Goal: Complete application form

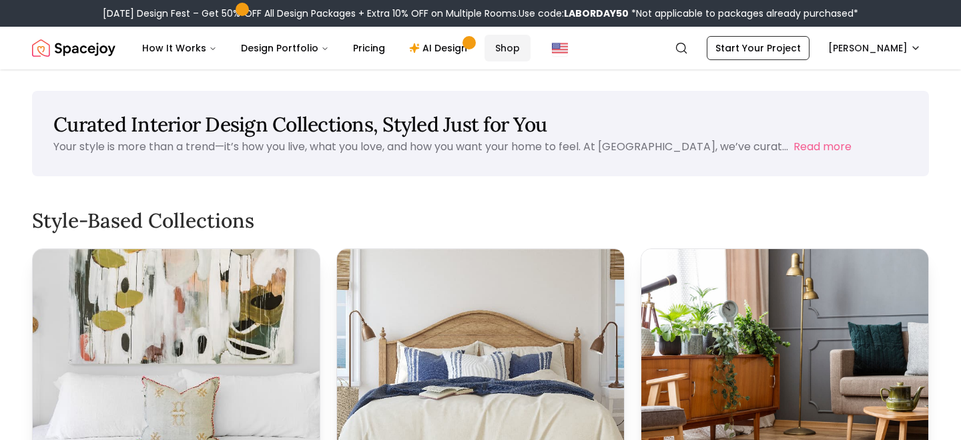
click at [504, 50] on link "Shop" at bounding box center [507, 48] width 46 height 27
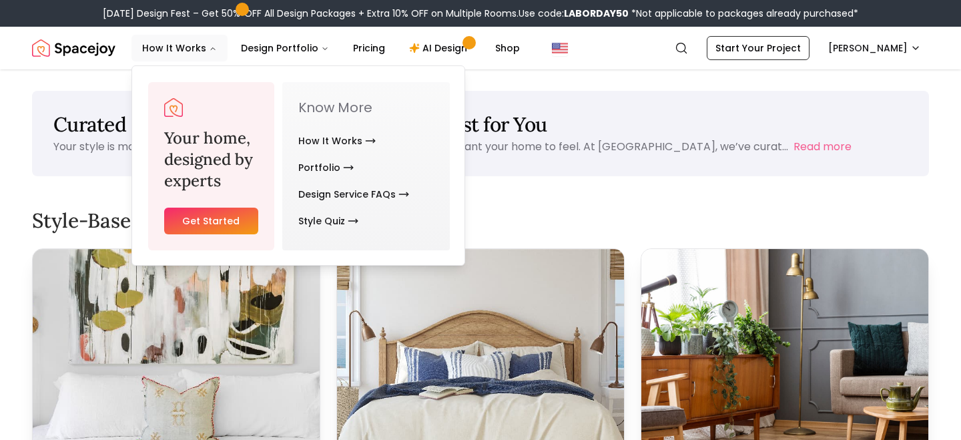
click at [223, 223] on link "Get Started" at bounding box center [211, 220] width 94 height 27
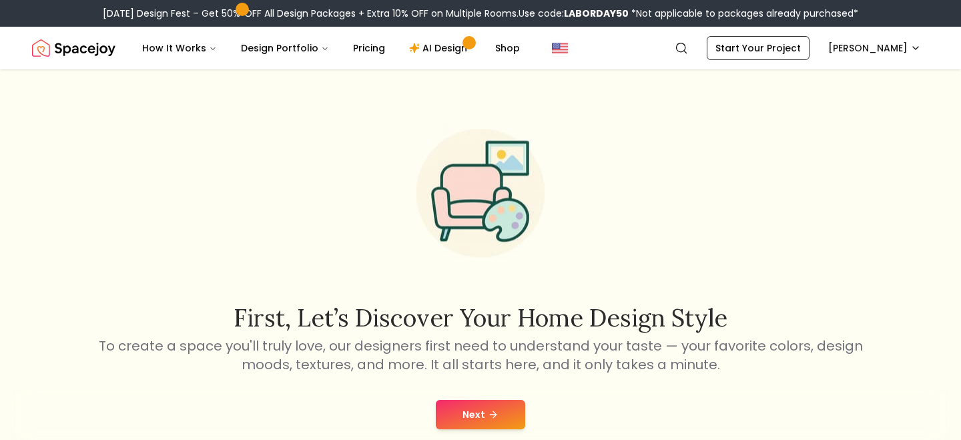
click at [479, 411] on button "Next" at bounding box center [480, 414] width 89 height 29
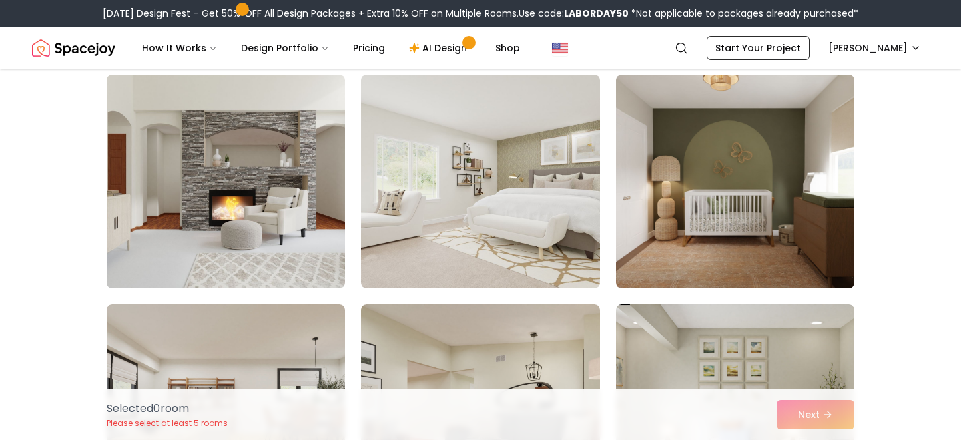
scroll to position [565, 0]
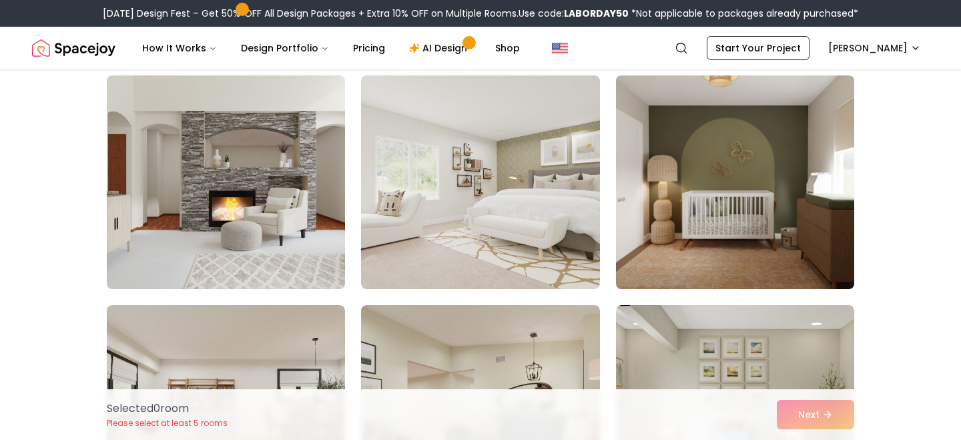
click at [709, 239] on img at bounding box center [735, 182] width 250 height 224
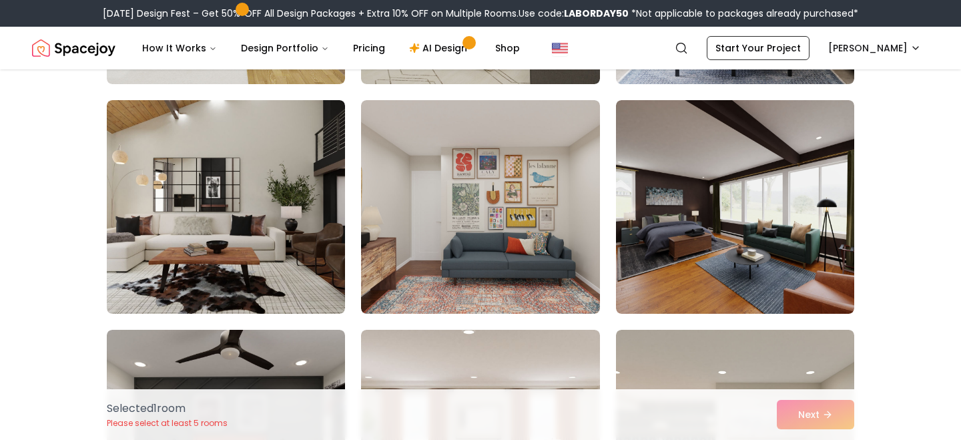
scroll to position [1001, 0]
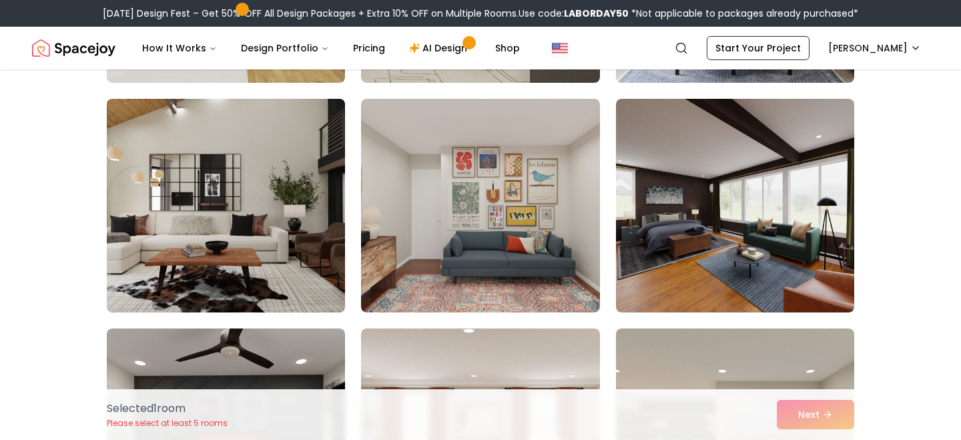
click at [281, 238] on img at bounding box center [226, 205] width 250 height 224
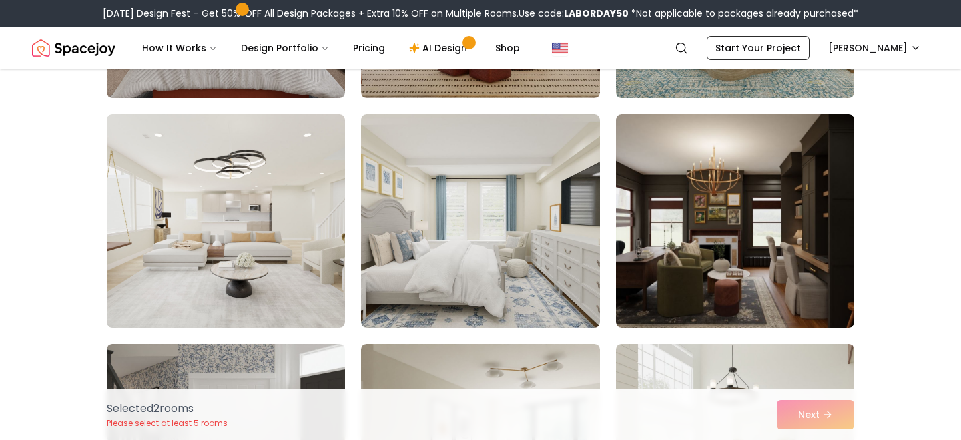
scroll to position [1445, 0]
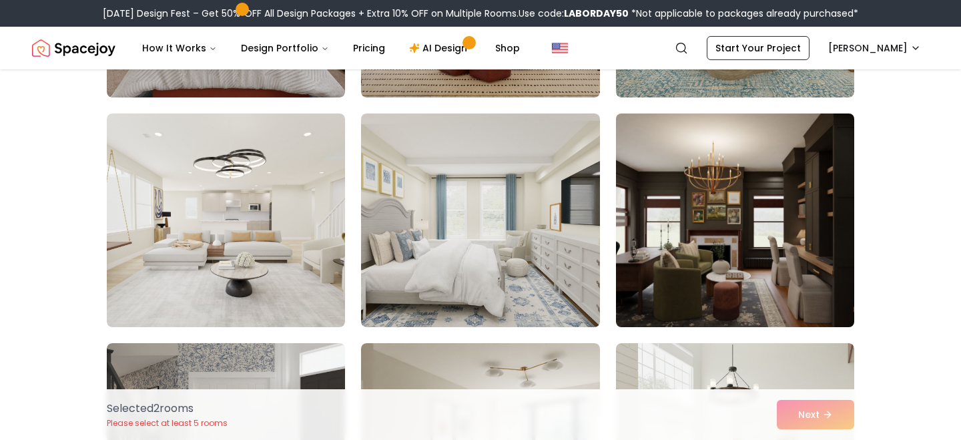
click at [700, 236] on img at bounding box center [735, 220] width 250 height 224
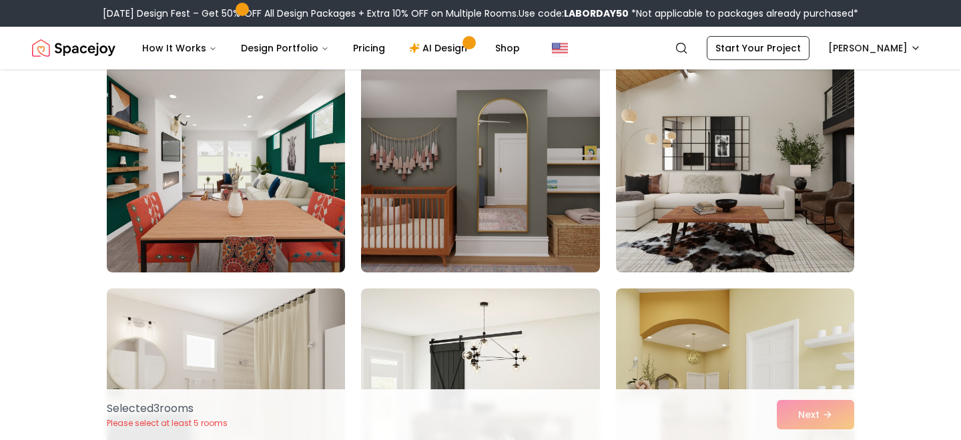
scroll to position [3557, 0]
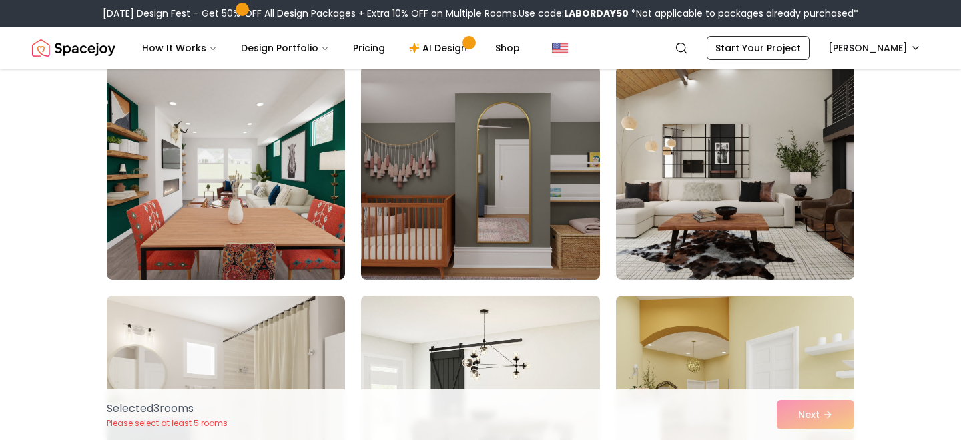
click at [544, 219] on img at bounding box center [480, 173] width 250 height 224
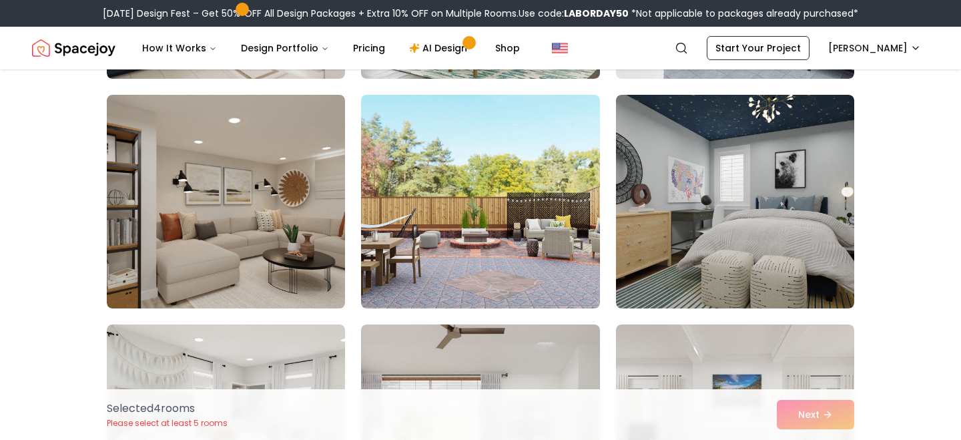
scroll to position [3992, 0]
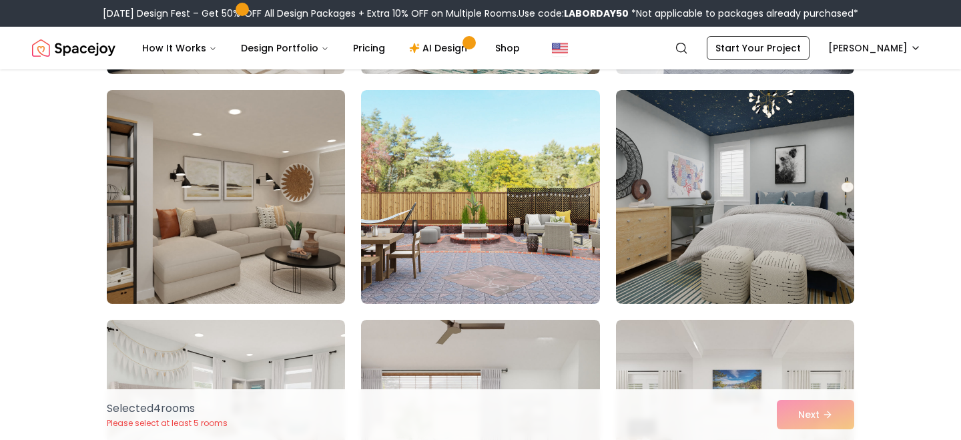
click at [290, 193] on img at bounding box center [226, 197] width 250 height 224
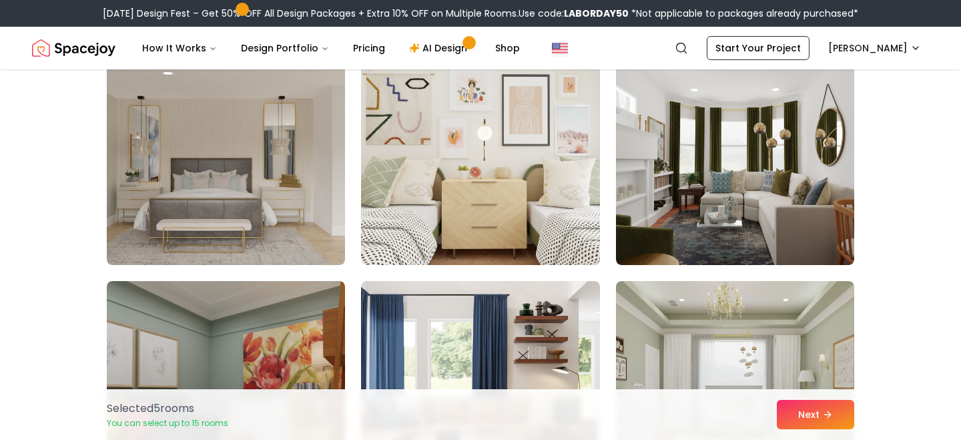
scroll to position [5398, 0]
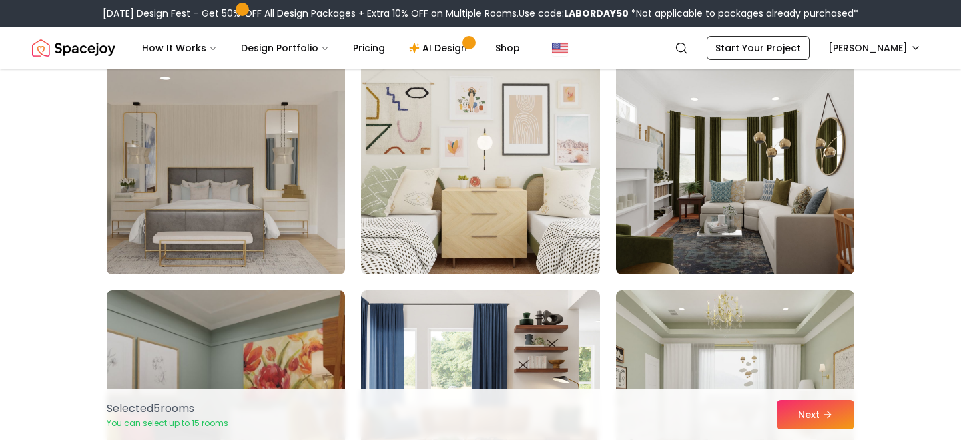
click at [245, 193] on img at bounding box center [226, 167] width 250 height 224
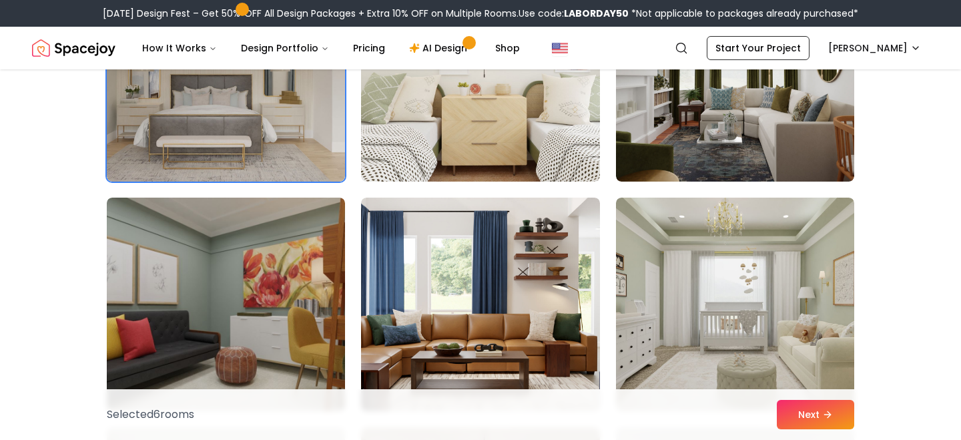
scroll to position [5487, 0]
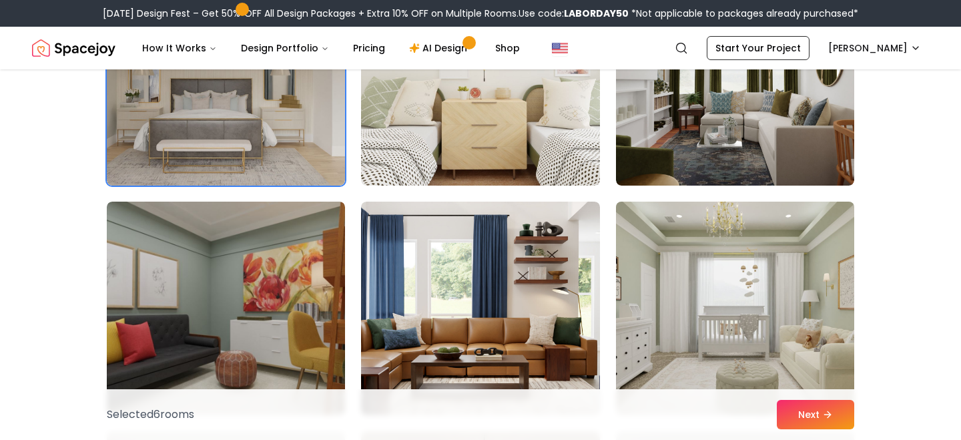
click at [704, 275] on img at bounding box center [735, 308] width 250 height 224
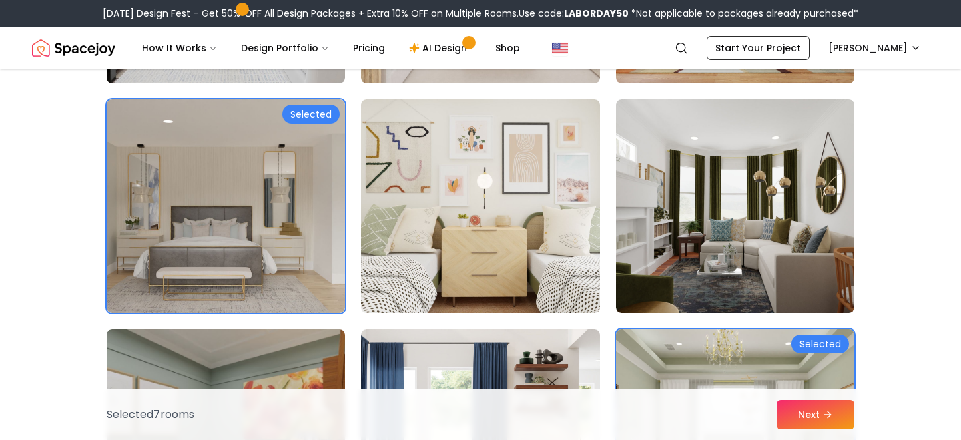
scroll to position [5306, 0]
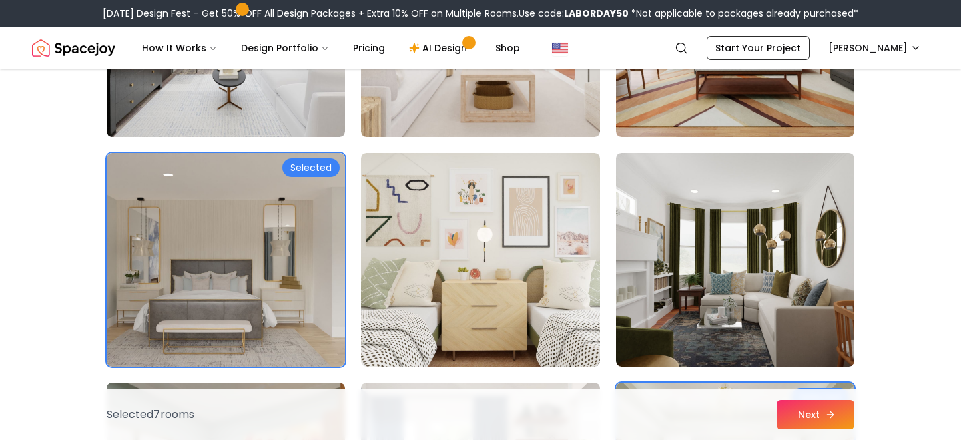
click at [816, 408] on button "Next" at bounding box center [814, 414] width 77 height 29
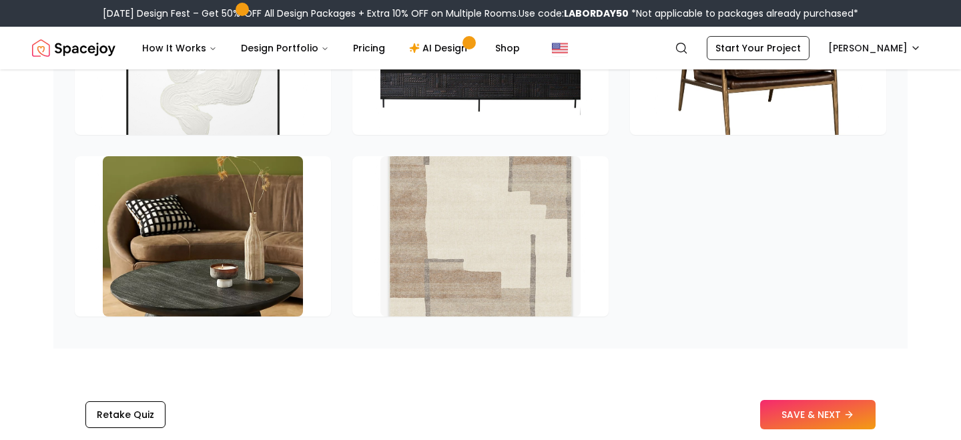
scroll to position [1985, 0]
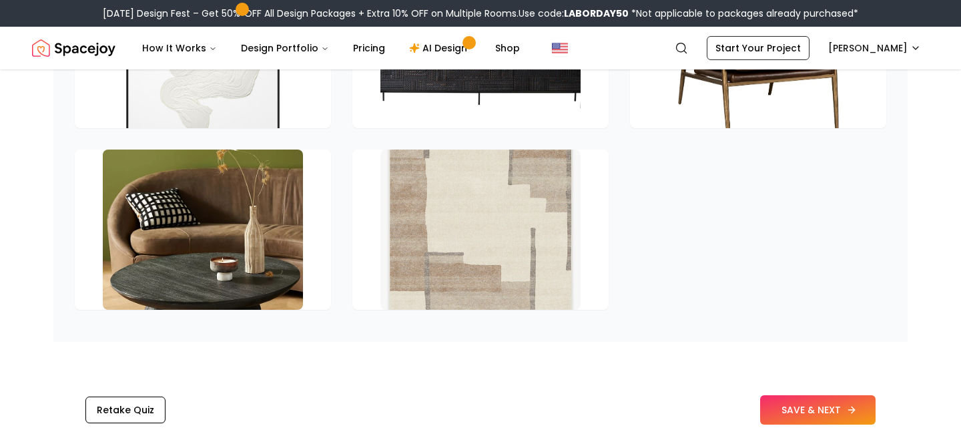
click at [863, 409] on button "SAVE & NEXT" at bounding box center [817, 409] width 115 height 29
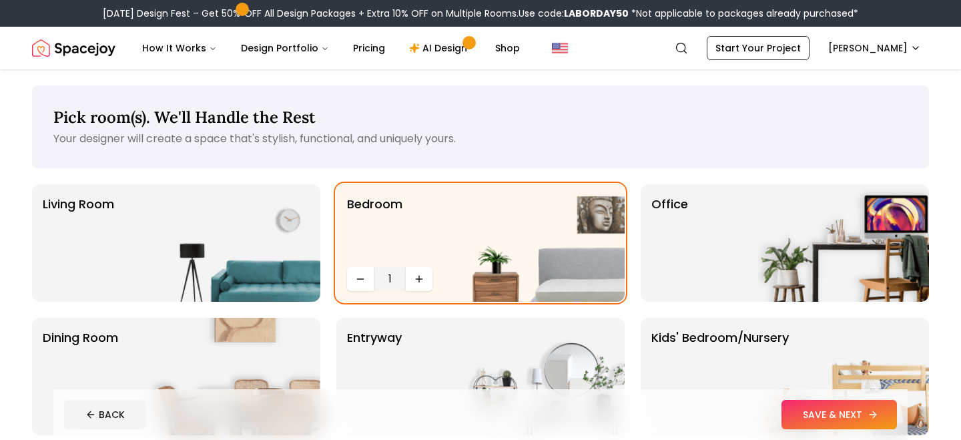
click at [867, 424] on button "SAVE & NEXT" at bounding box center [838, 414] width 115 height 29
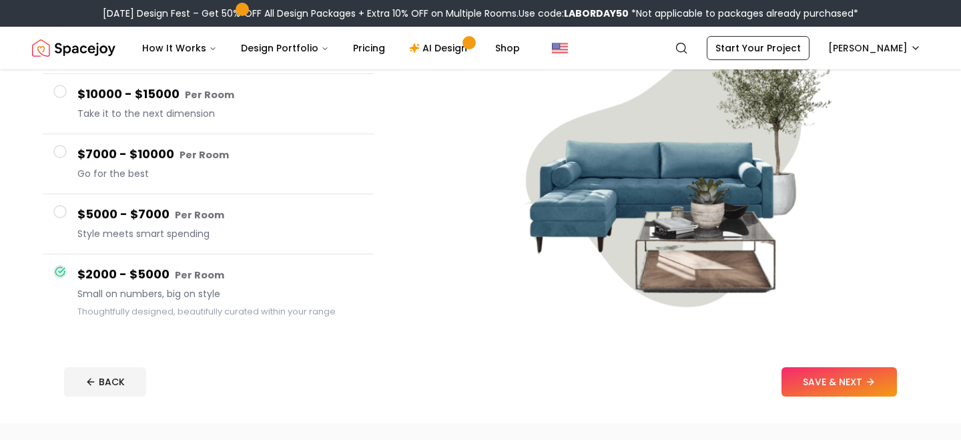
scroll to position [190, 0]
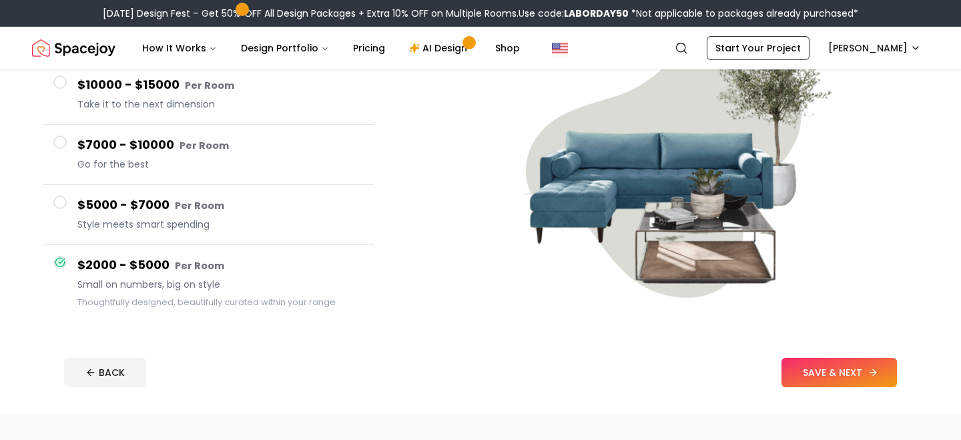
click at [804, 364] on button "SAVE & NEXT" at bounding box center [838, 372] width 115 height 29
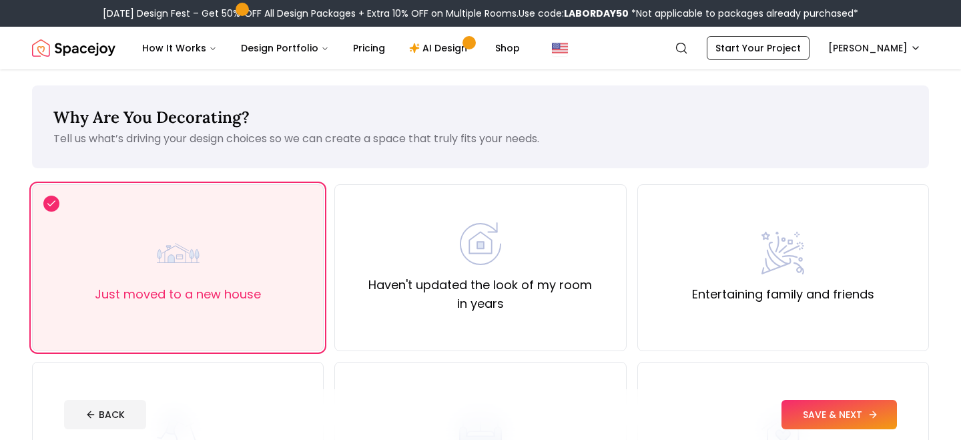
click at [839, 408] on button "SAVE & NEXT" at bounding box center [838, 414] width 115 height 29
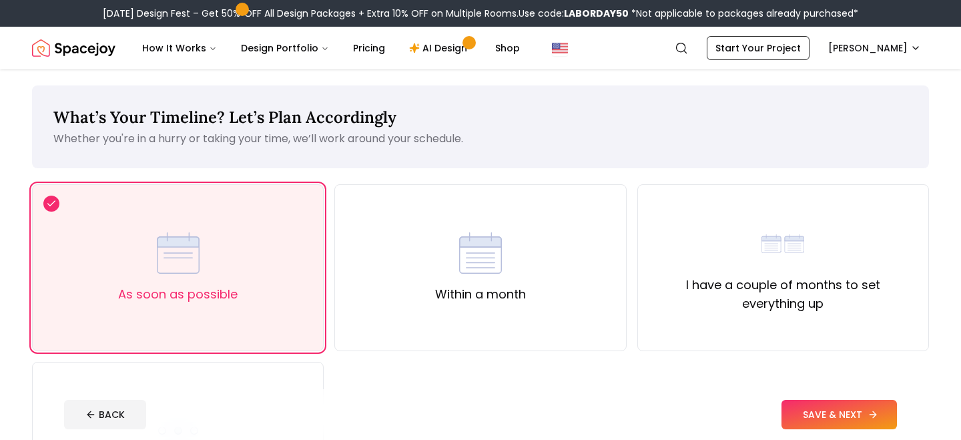
click at [846, 409] on button "SAVE & NEXT" at bounding box center [838, 414] width 115 height 29
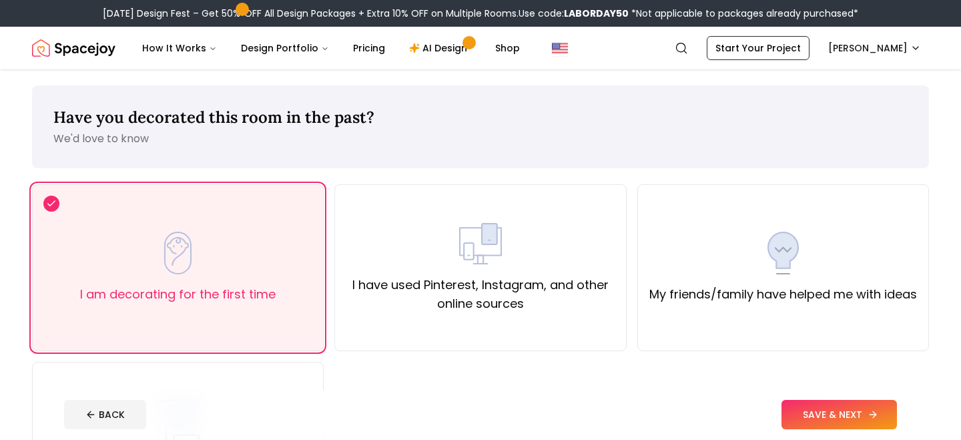
click at [877, 416] on icon at bounding box center [872, 414] width 11 height 11
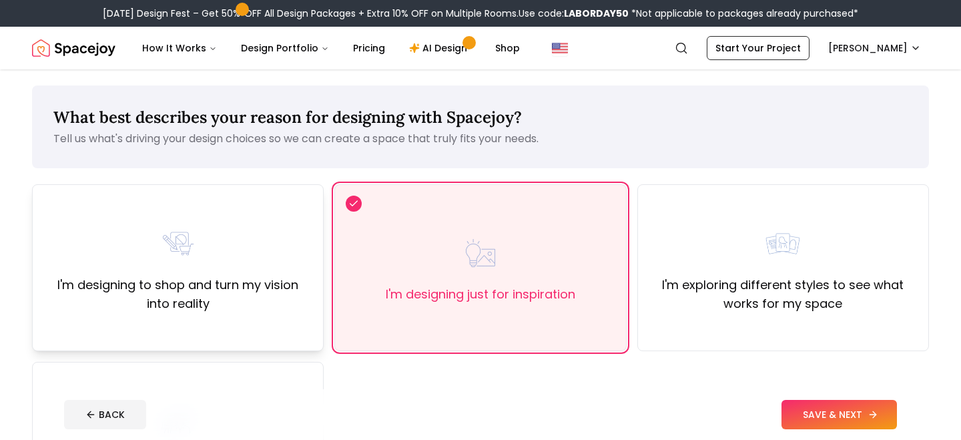
click at [189, 297] on label "I'm designing to shop and turn my vision into reality" at bounding box center [177, 293] width 269 height 37
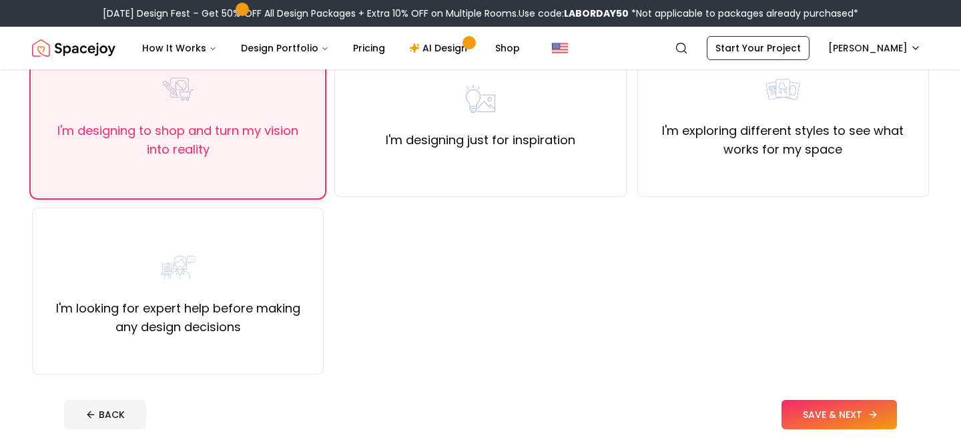
scroll to position [187, 0]
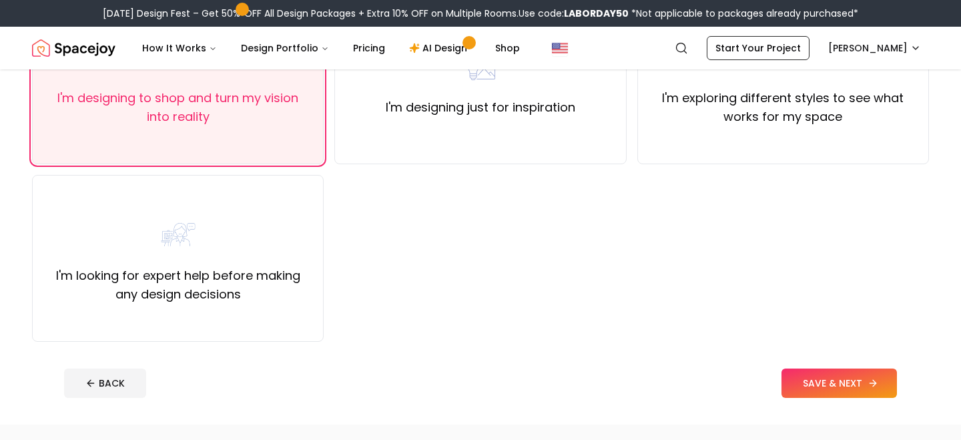
click at [814, 382] on button "SAVE & NEXT" at bounding box center [838, 382] width 115 height 29
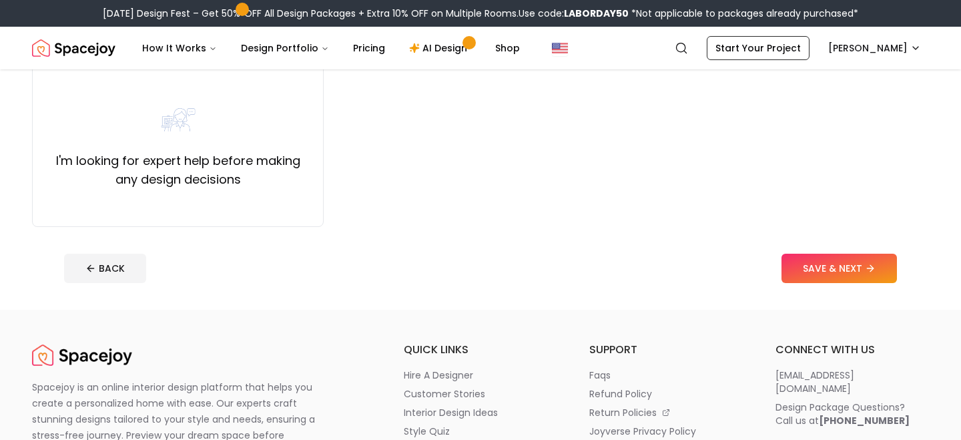
scroll to position [257, 0]
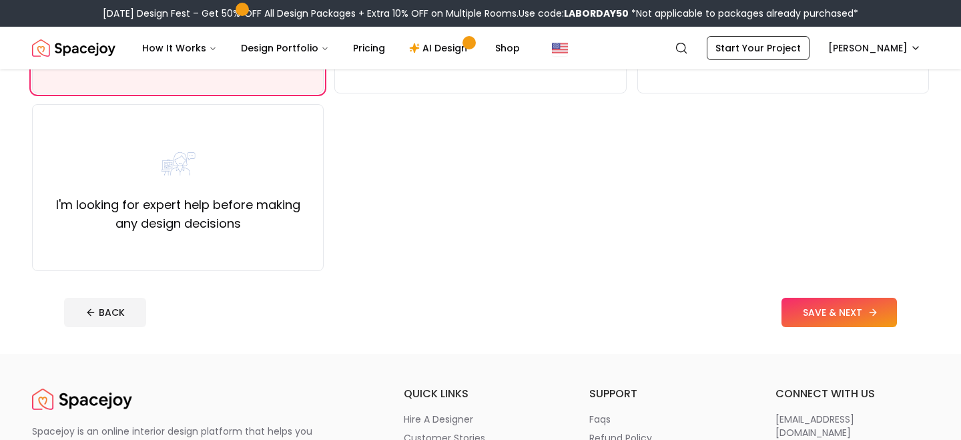
click at [807, 312] on button "SAVE & NEXT" at bounding box center [838, 312] width 115 height 29
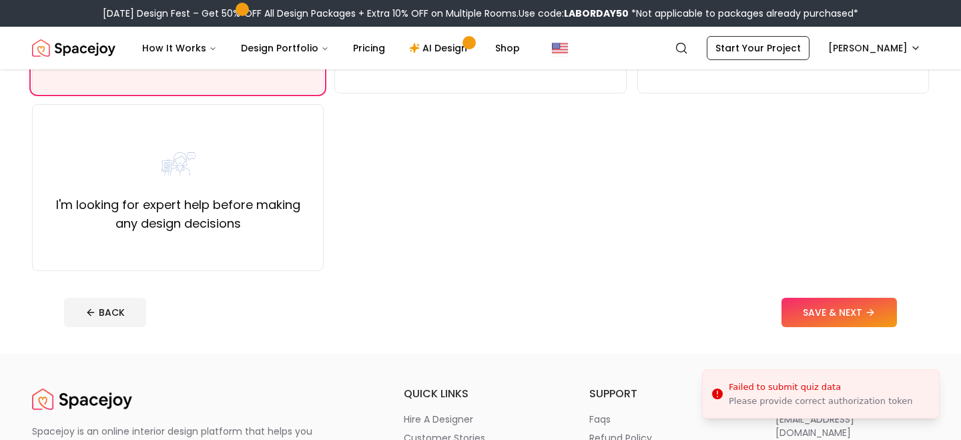
click at [721, 390] on icon "Notifications alt+T" at bounding box center [716, 393] width 13 height 13
click at [718, 396] on icon "Notifications alt+T" at bounding box center [717, 393] width 11 height 11
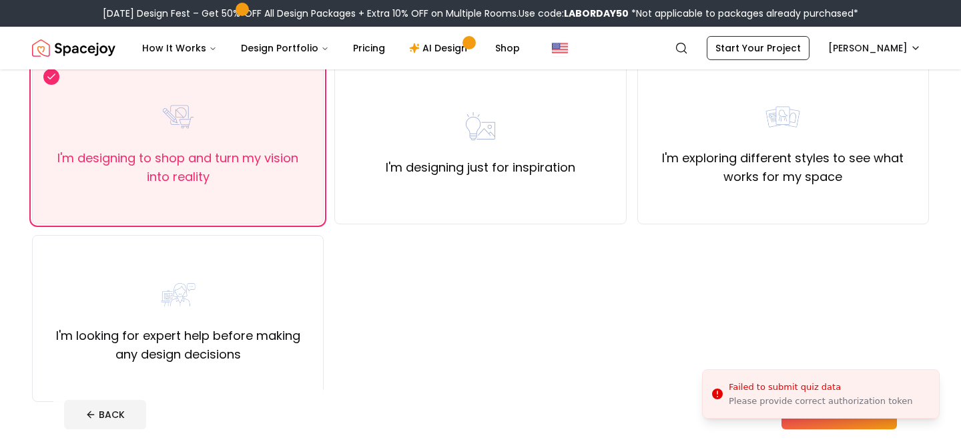
scroll to position [0, 0]
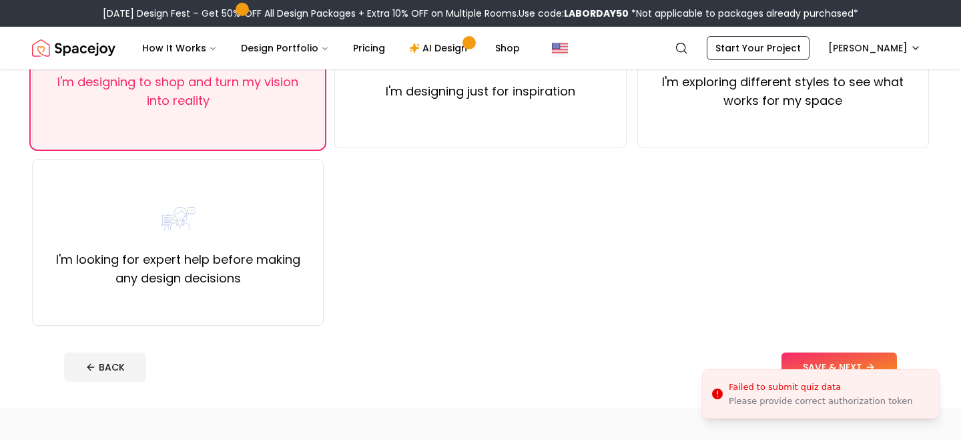
click at [146, 364] on div "BACK SAVE & NEXT" at bounding box center [480, 366] width 832 height 29
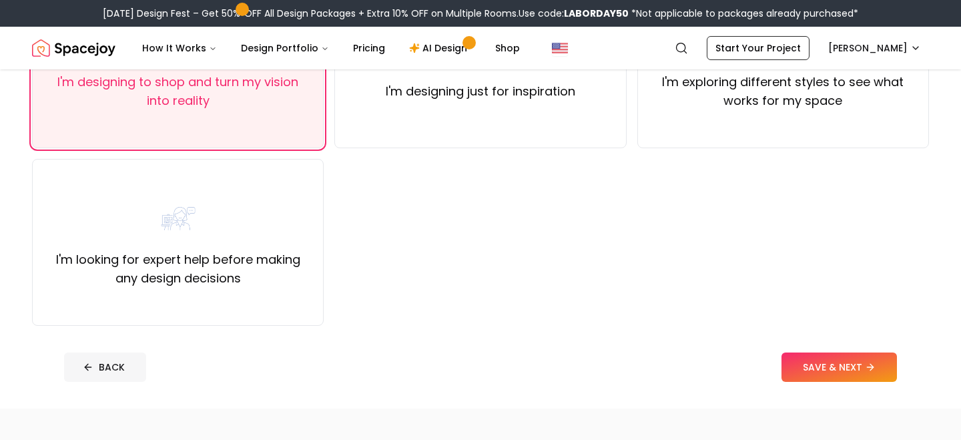
click at [129, 366] on button "BACK" at bounding box center [105, 366] width 82 height 29
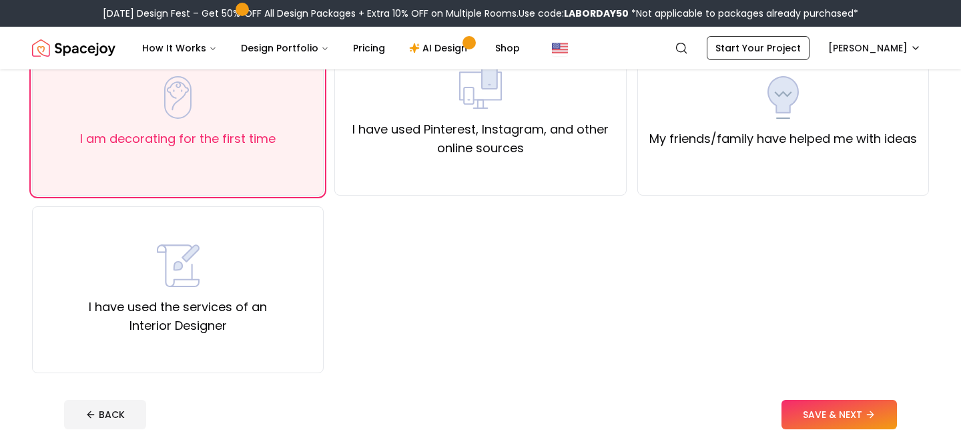
scroll to position [157, 0]
click at [128, 406] on button "BACK" at bounding box center [105, 412] width 82 height 29
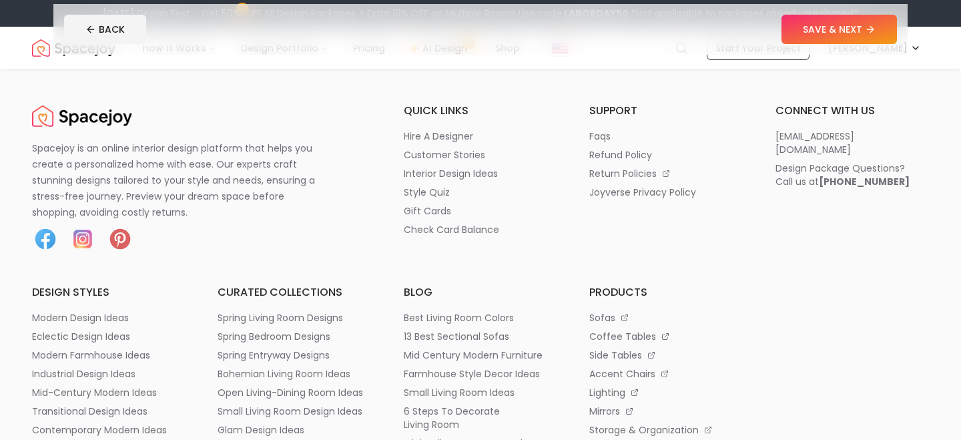
scroll to position [275, 0]
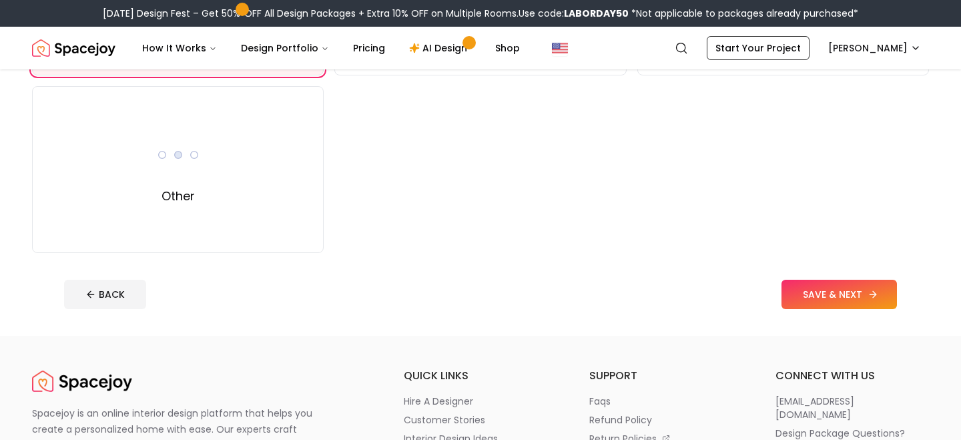
click at [805, 294] on button "SAVE & NEXT" at bounding box center [838, 293] width 115 height 29
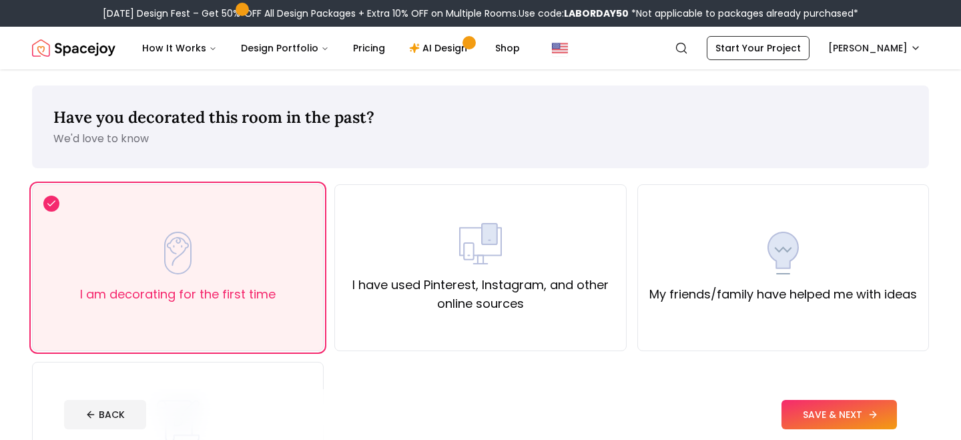
click at [849, 415] on button "SAVE & NEXT" at bounding box center [838, 414] width 115 height 29
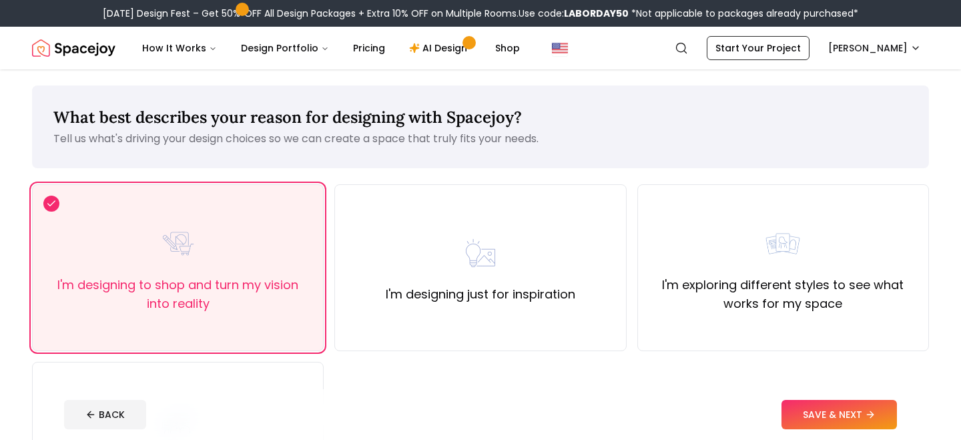
scroll to position [57, 0]
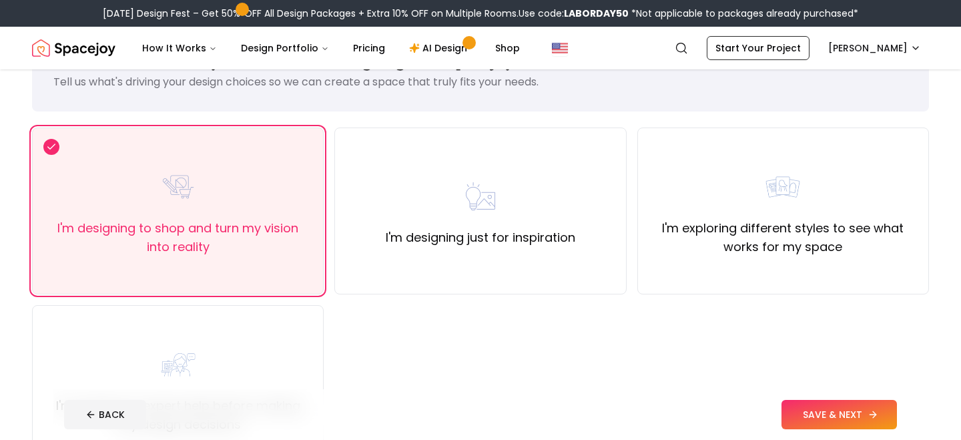
click at [833, 416] on button "SAVE & NEXT" at bounding box center [838, 414] width 115 height 29
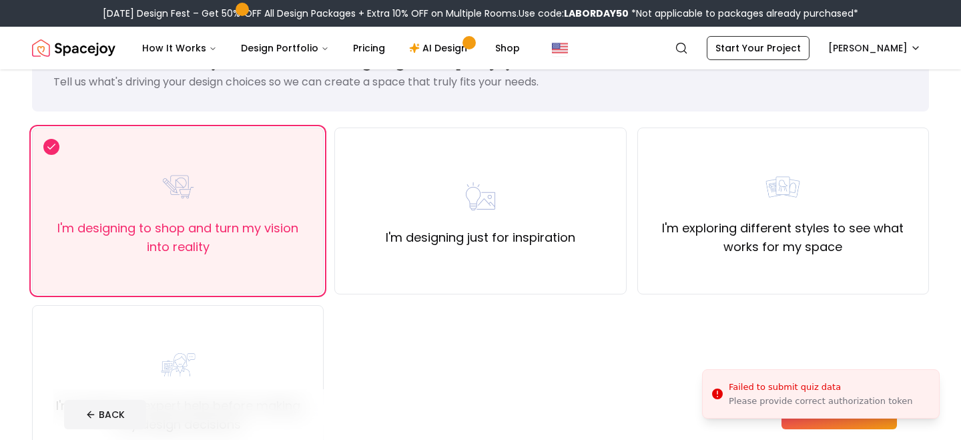
click at [716, 394] on icon "Notifications alt+T" at bounding box center [716, 393] width 13 height 13
click at [743, 397] on div "Please provide correct authorization token" at bounding box center [820, 401] width 184 height 12
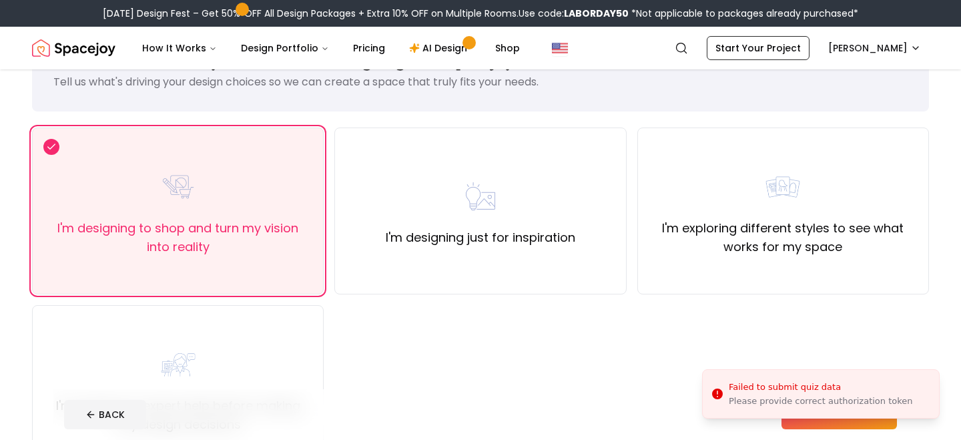
click at [716, 396] on icon "Notifications alt+T" at bounding box center [716, 393] width 13 height 13
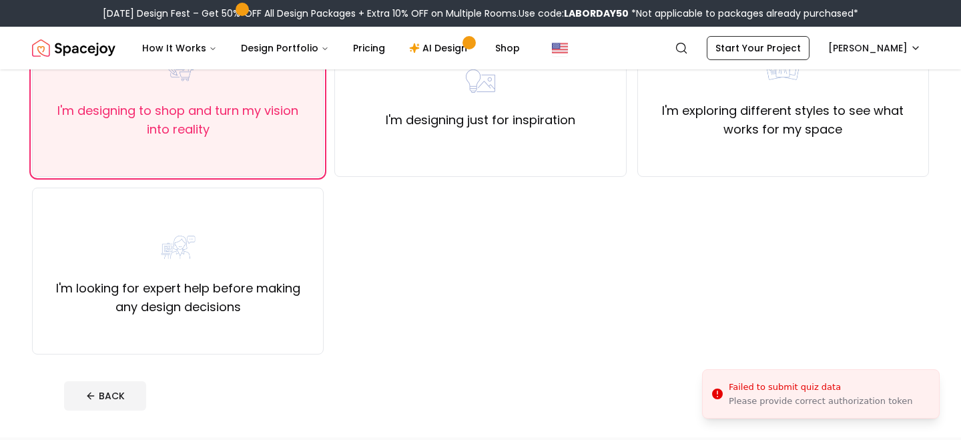
scroll to position [0, 0]
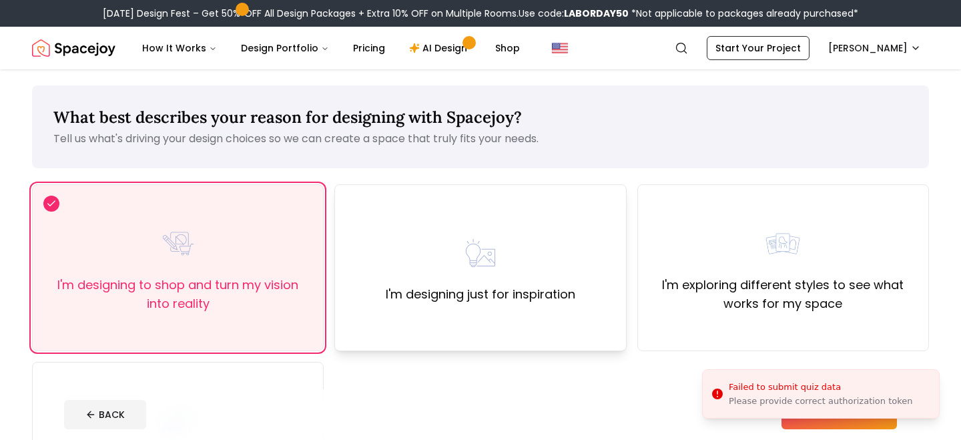
click at [452, 292] on label "I'm designing just for inspiration" at bounding box center [480, 294] width 189 height 19
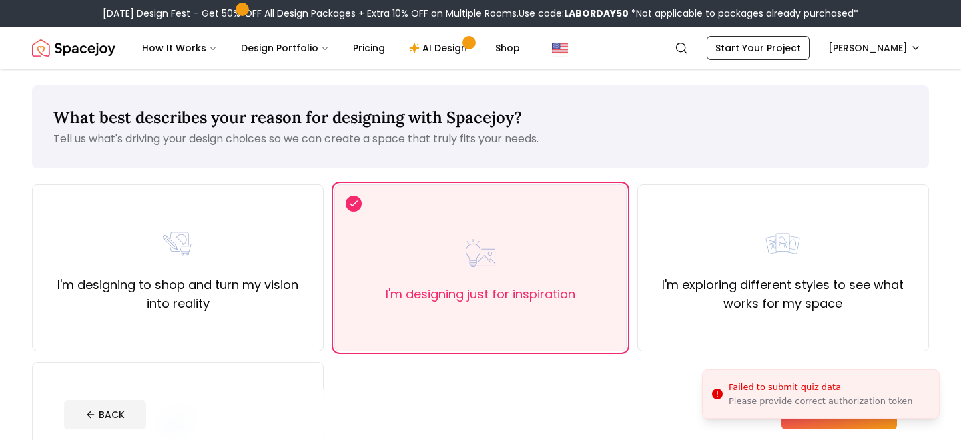
click at [818, 425] on button "SAVE & NEXT" at bounding box center [838, 414] width 115 height 29
click at [724, 227] on div "I'm exploring different styles to see what works for my space" at bounding box center [782, 267] width 269 height 91
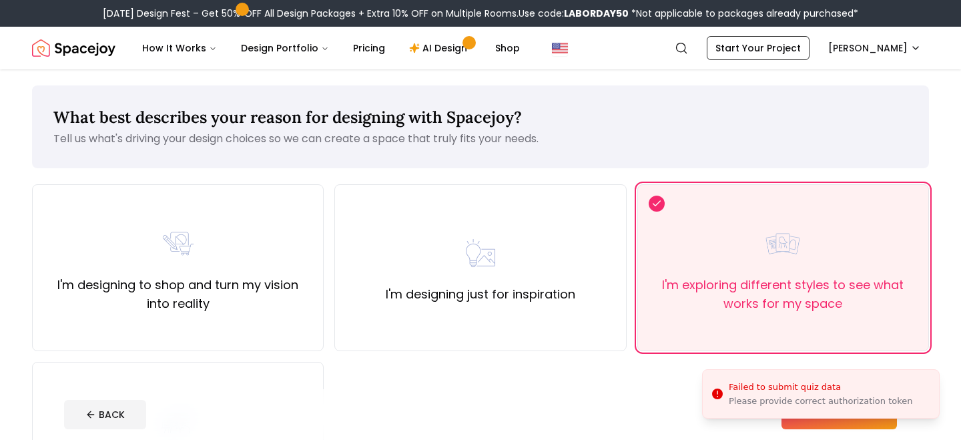
click at [810, 422] on button "SAVE & NEXT" at bounding box center [838, 414] width 115 height 29
click at [329, 287] on div "I'm designing to shop and turn my vision into reality I'm designing just for in…" at bounding box center [480, 356] width 897 height 344
click at [282, 292] on label "I'm designing to shop and turn my vision into reality" at bounding box center [177, 293] width 269 height 37
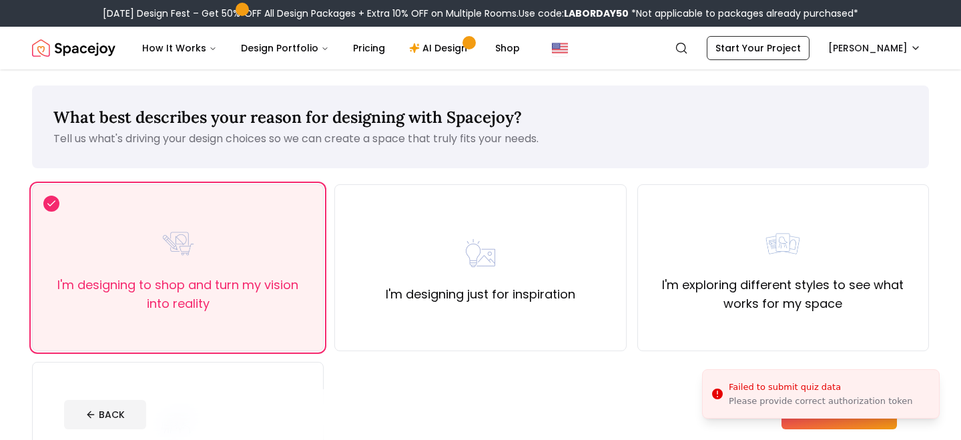
click at [808, 425] on button "SAVE & NEXT" at bounding box center [838, 414] width 115 height 29
click at [652, 389] on footer "BACK SAVE & NEXT" at bounding box center [480, 414] width 854 height 51
click at [927, 394] on li "Failed to submit quiz data Please provide correct authorization token" at bounding box center [820, 393] width 237 height 49
click at [848, 422] on button "SAVE & NEXT" at bounding box center [838, 414] width 115 height 29
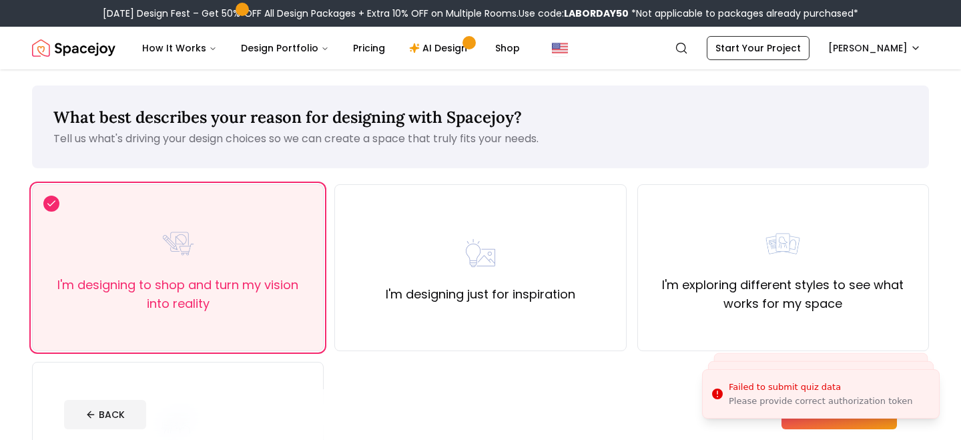
click at [848, 422] on button "SAVE & NEXT" at bounding box center [838, 414] width 115 height 29
click at [782, 48] on link "Start Your Project" at bounding box center [757, 48] width 103 height 24
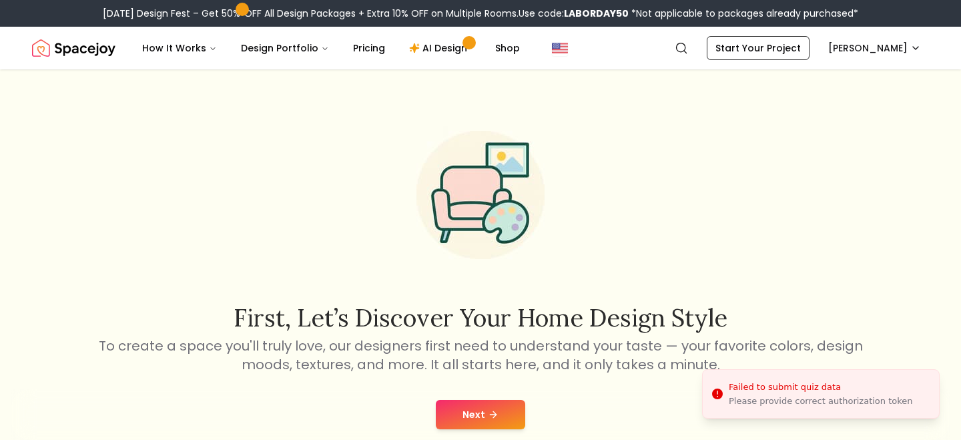
click at [727, 386] on li "Failed to submit quiz data Please provide correct authorization token" at bounding box center [820, 393] width 237 height 49
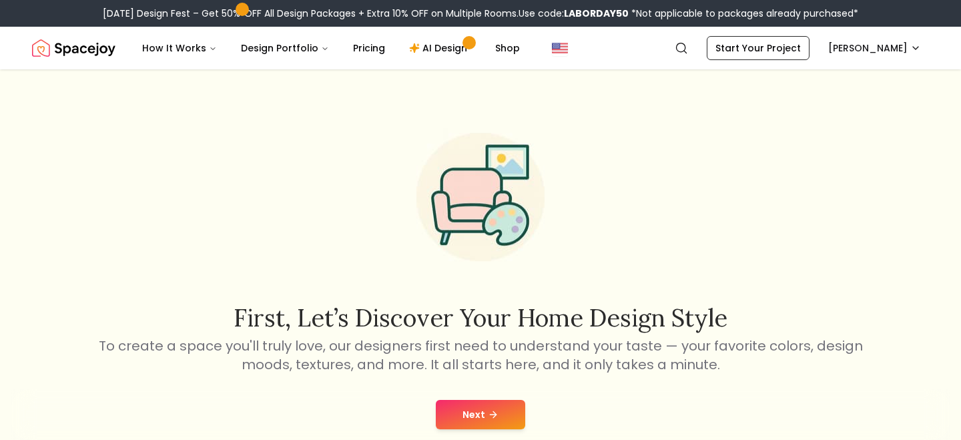
click at [504, 405] on button "Next" at bounding box center [480, 414] width 89 height 29
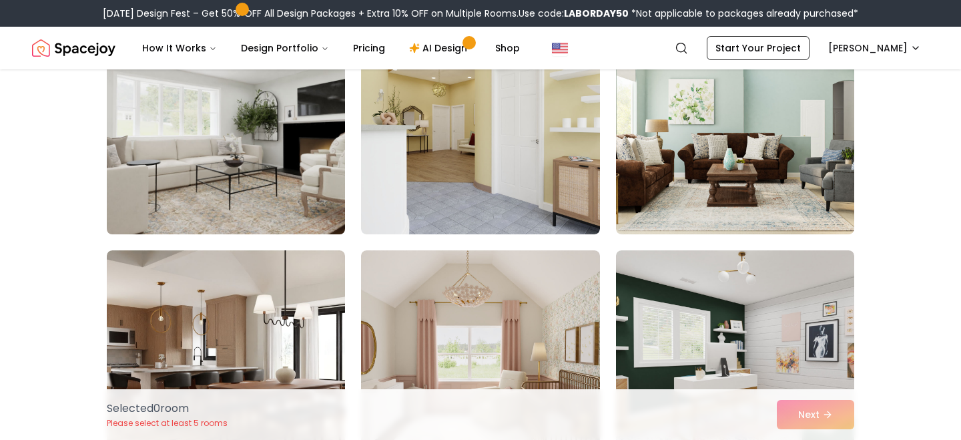
scroll to position [959, 0]
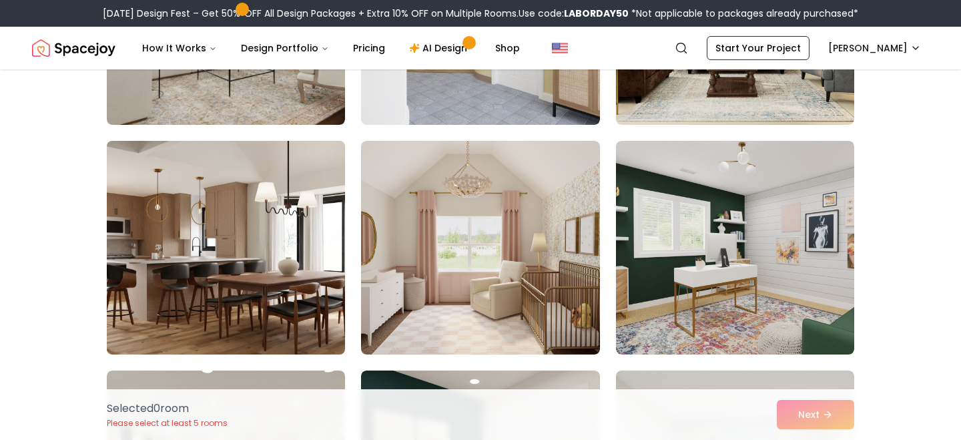
click at [242, 288] on img at bounding box center [226, 247] width 250 height 224
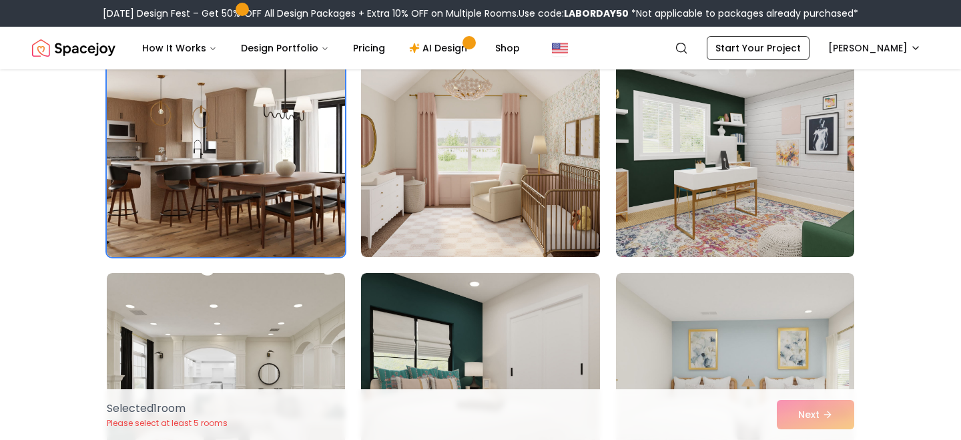
scroll to position [1041, 0]
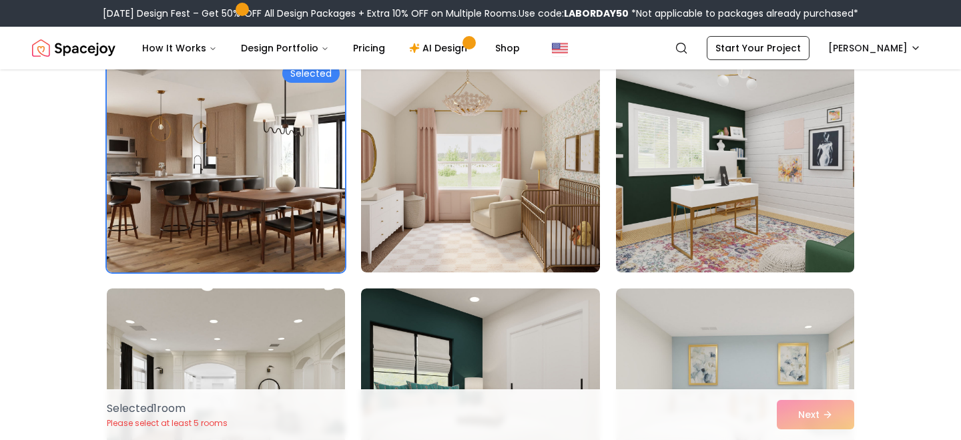
click at [796, 207] on img at bounding box center [735, 165] width 250 height 224
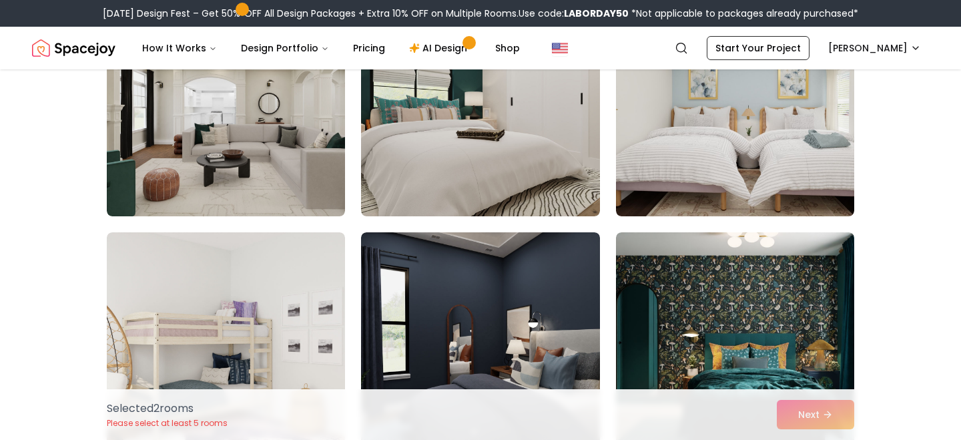
scroll to position [1086, 0]
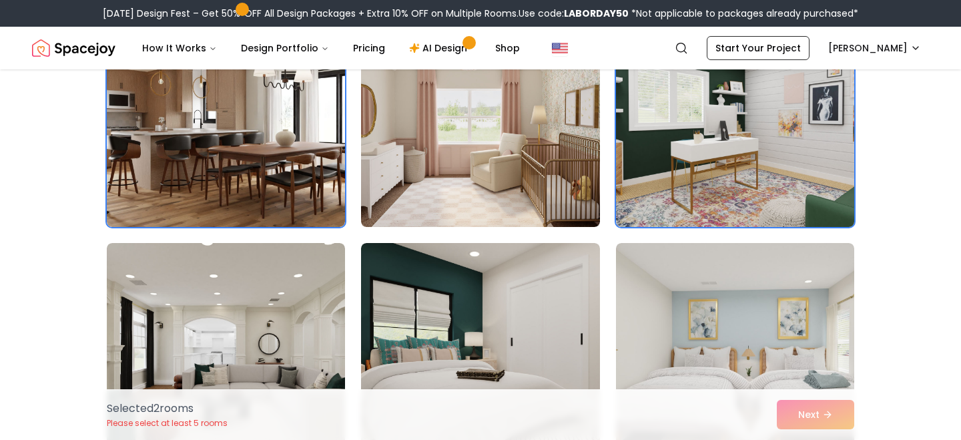
click at [761, 174] on img at bounding box center [735, 120] width 250 height 224
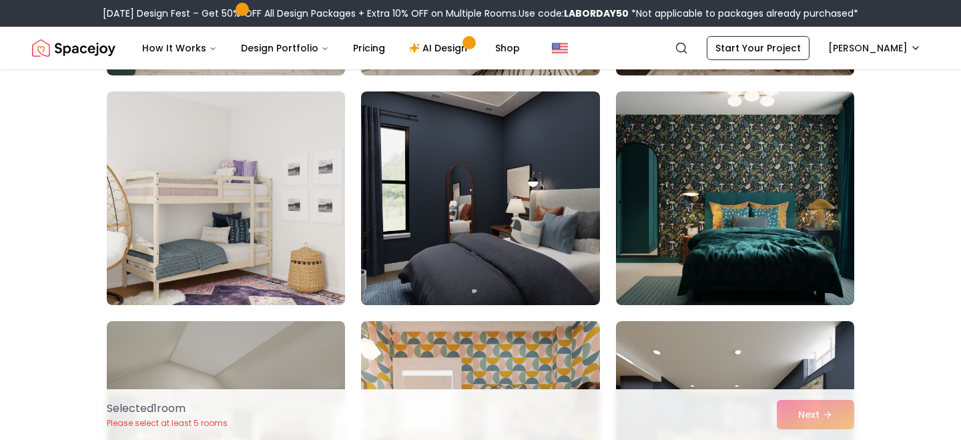
scroll to position [1468, 0]
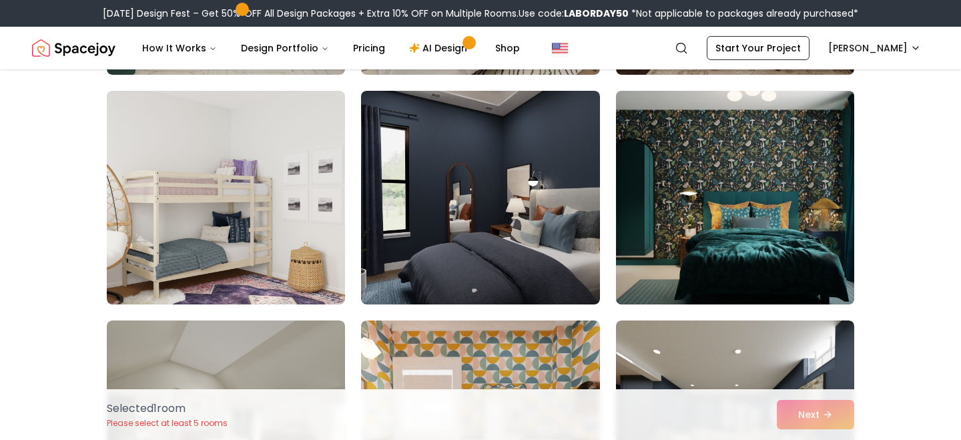
click at [756, 197] on img at bounding box center [735, 197] width 250 height 224
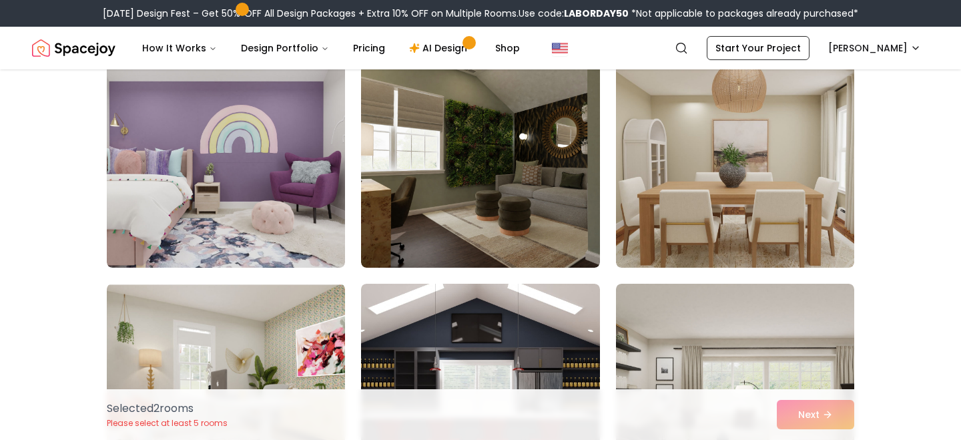
scroll to position [2199, 0]
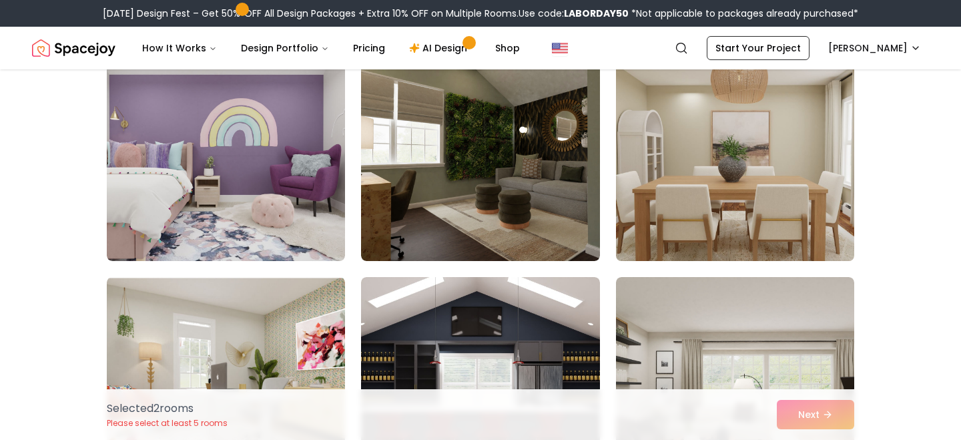
click at [699, 147] on img at bounding box center [735, 154] width 250 height 224
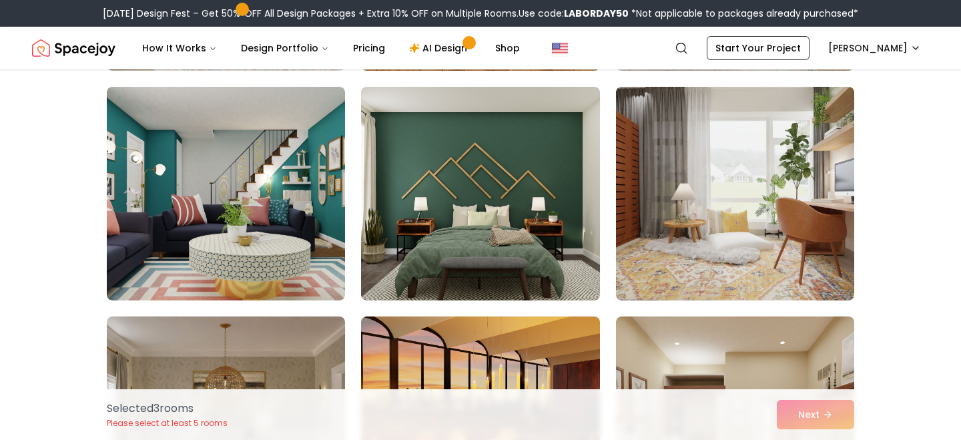
scroll to position [2612, 0]
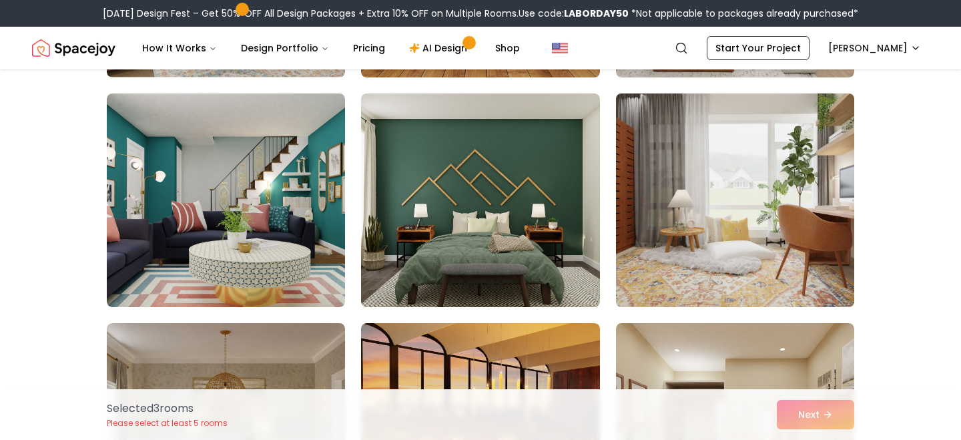
click at [757, 223] on img at bounding box center [735, 200] width 250 height 224
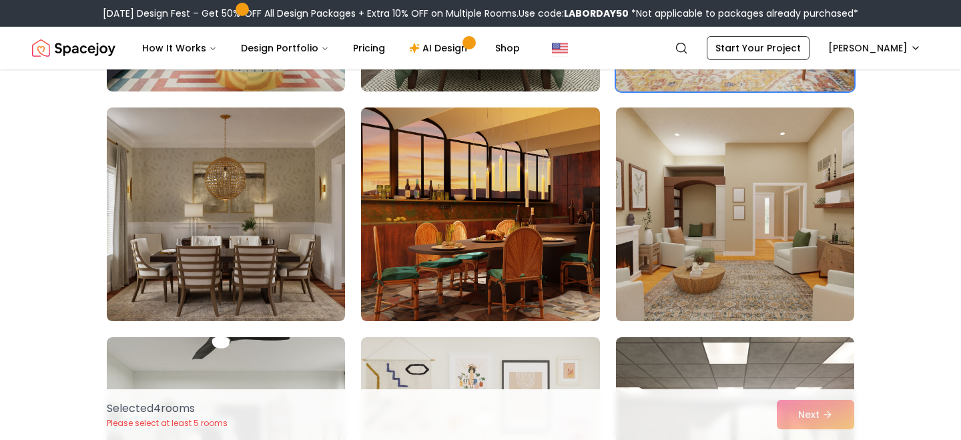
scroll to position [2831, 0]
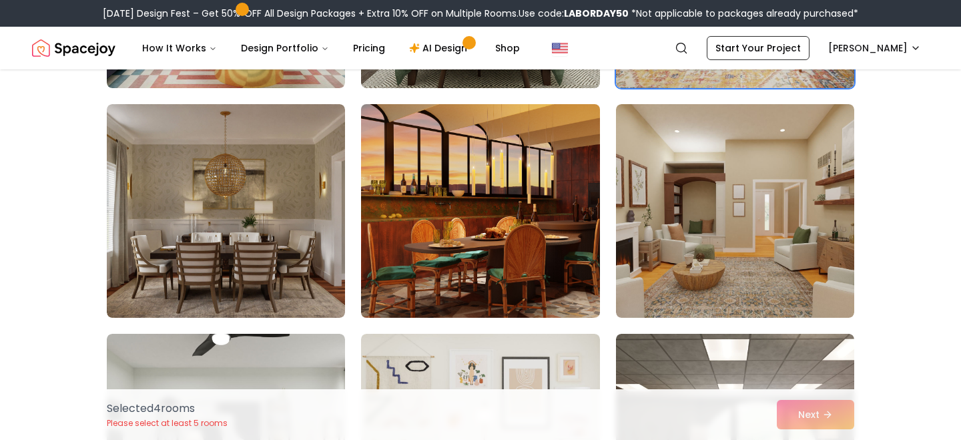
click at [454, 280] on img at bounding box center [480, 211] width 250 height 224
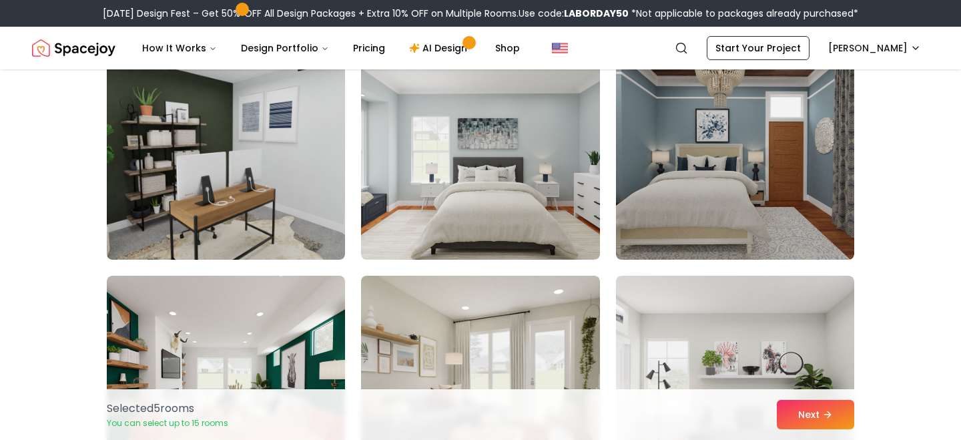
scroll to position [4493, 0]
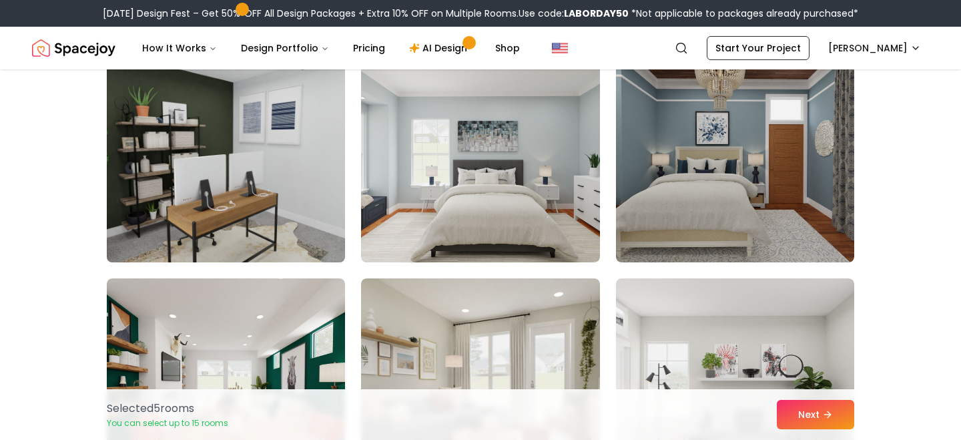
click at [261, 189] on img at bounding box center [226, 155] width 250 height 224
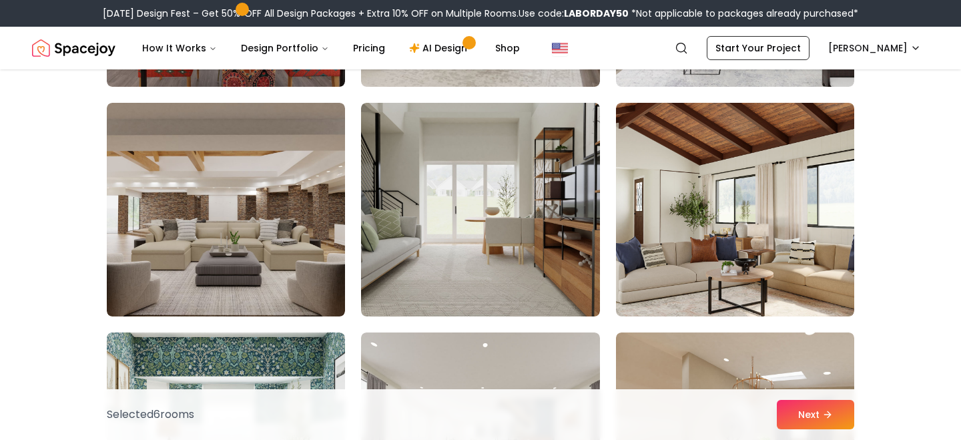
scroll to position [4902, 0]
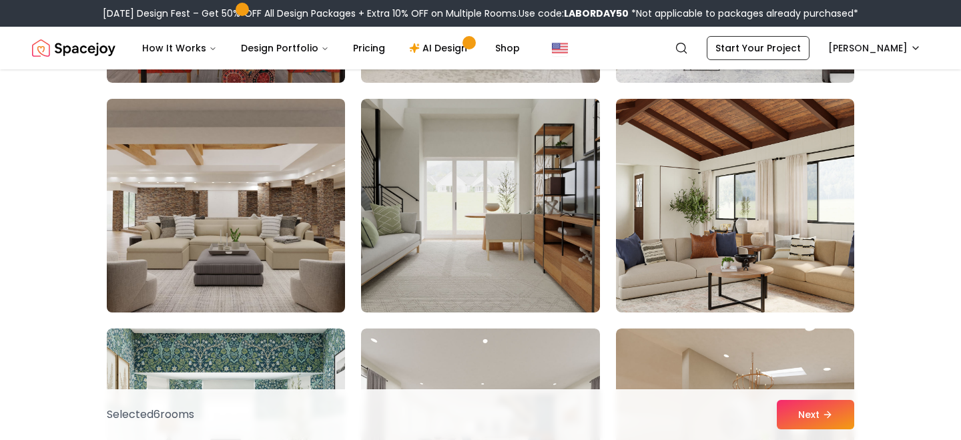
click at [200, 251] on img at bounding box center [226, 205] width 250 height 224
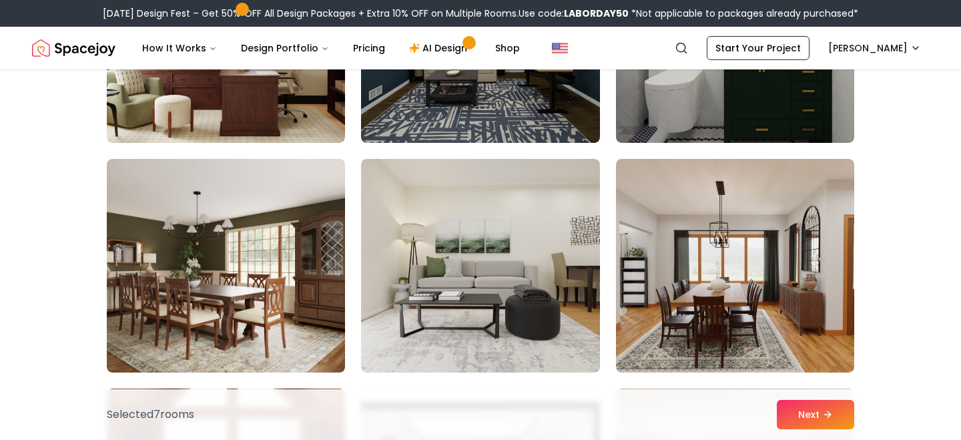
scroll to position [5714, 0]
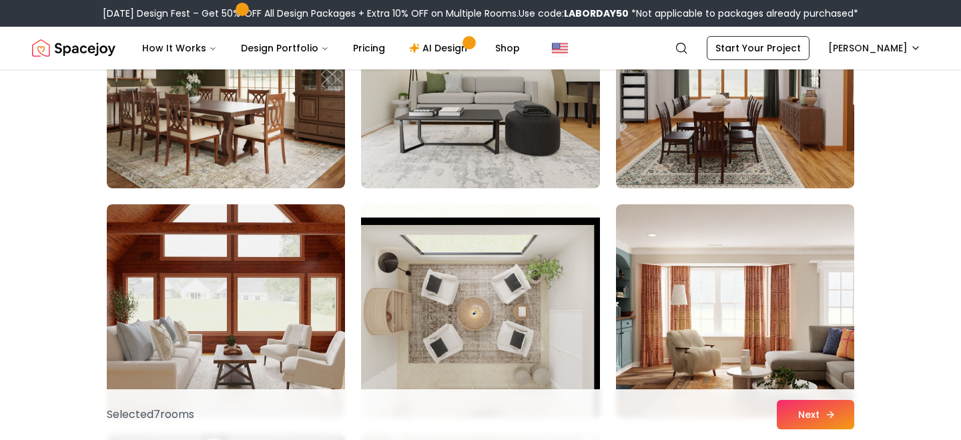
click at [826, 407] on button "Next" at bounding box center [814, 414] width 77 height 29
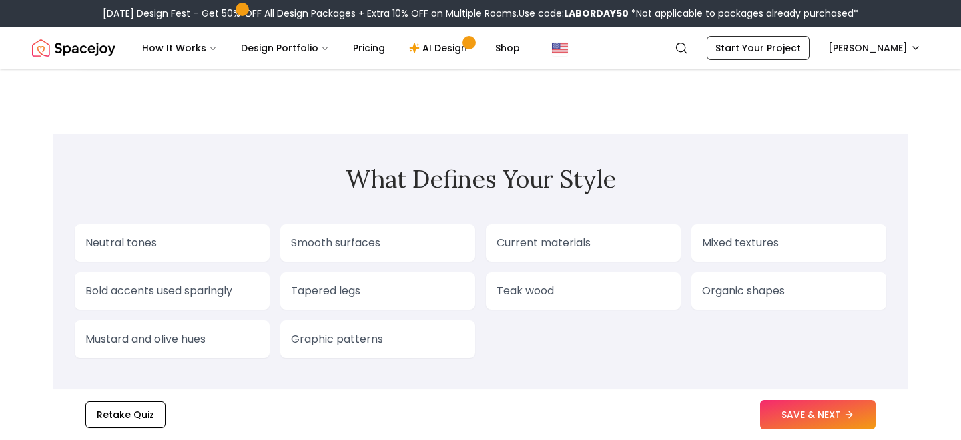
scroll to position [1084, 0]
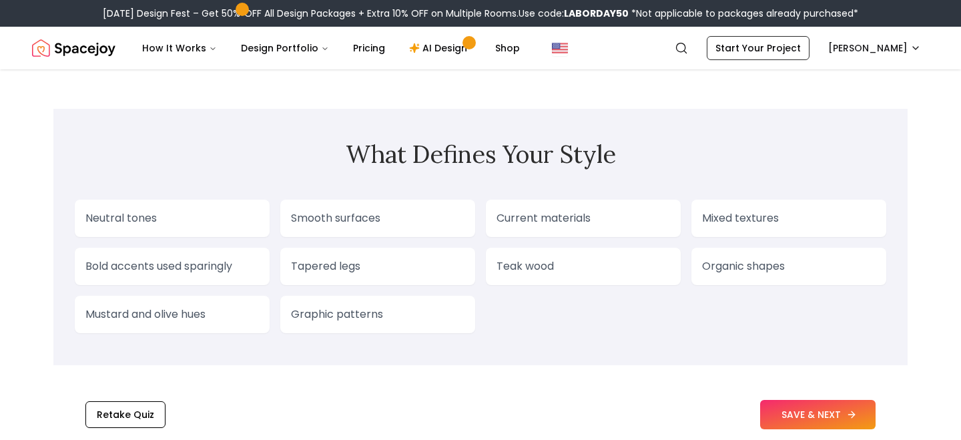
click at [814, 413] on button "SAVE & NEXT" at bounding box center [817, 414] width 115 height 29
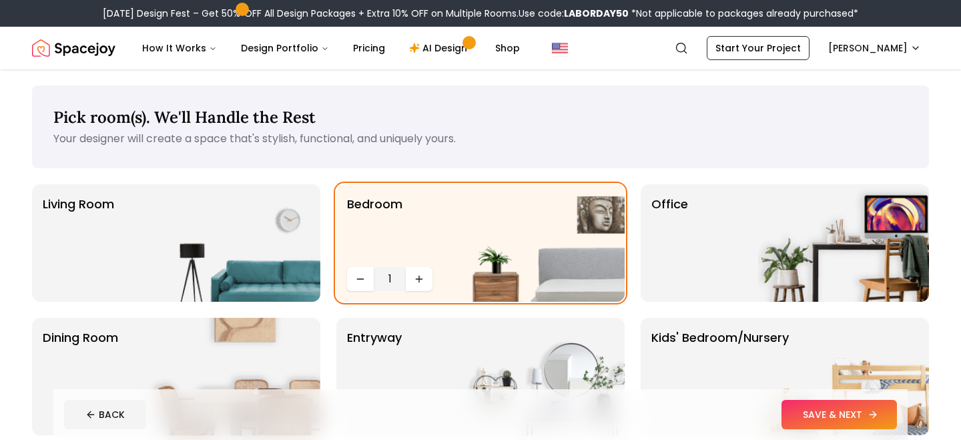
click at [830, 426] on button "SAVE & NEXT" at bounding box center [838, 414] width 115 height 29
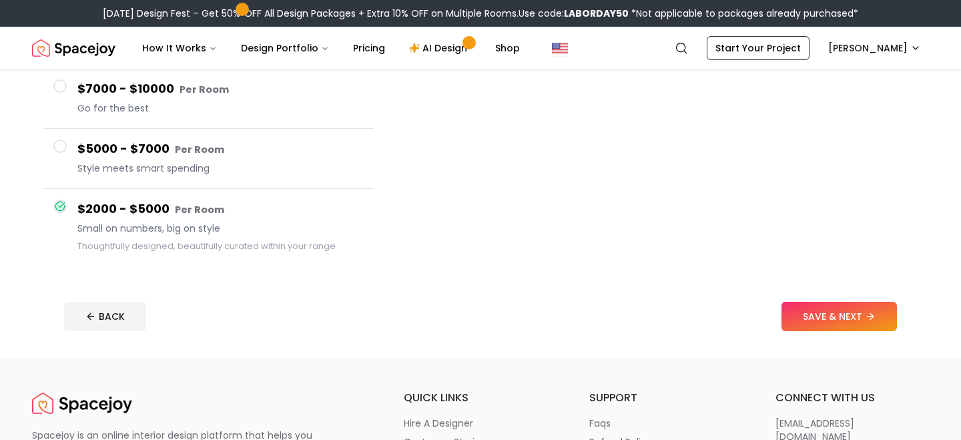
scroll to position [260, 0]
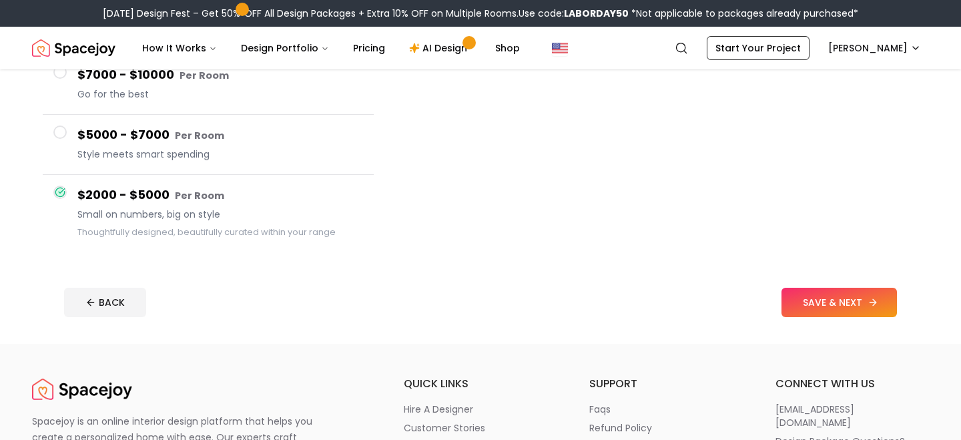
click at [852, 304] on button "SAVE & NEXT" at bounding box center [838, 302] width 115 height 29
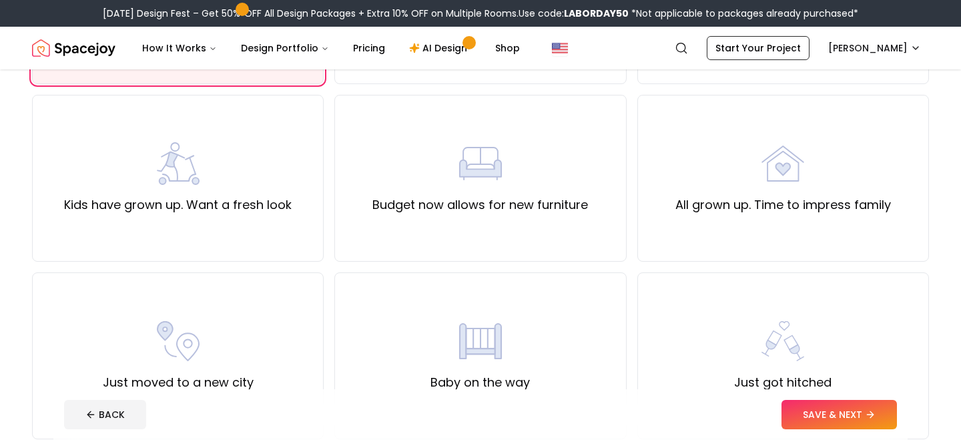
scroll to position [396, 0]
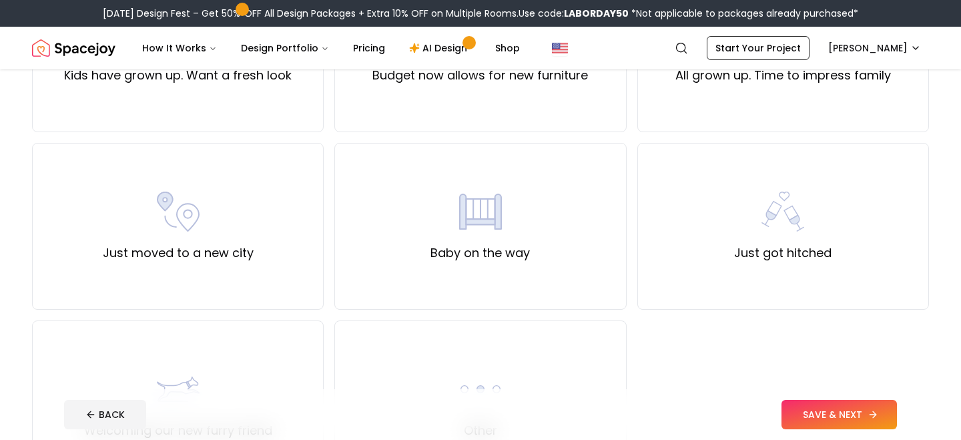
click at [844, 420] on button "SAVE & NEXT" at bounding box center [838, 414] width 115 height 29
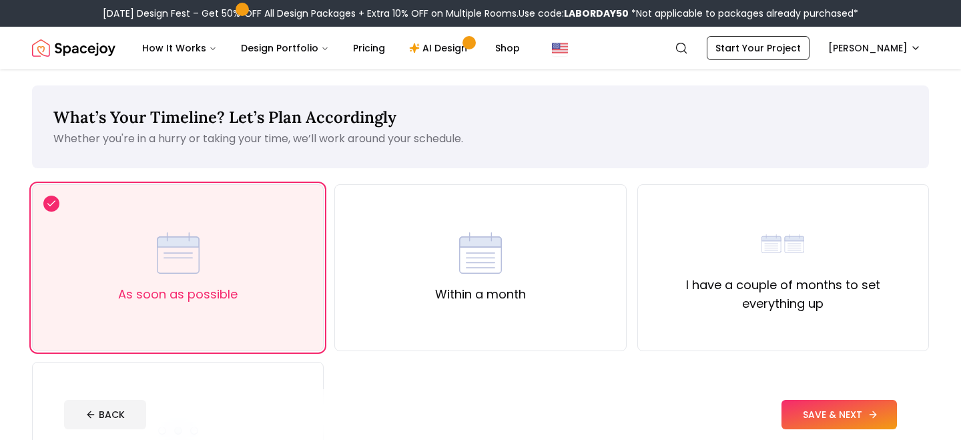
click at [854, 417] on button "SAVE & NEXT" at bounding box center [838, 414] width 115 height 29
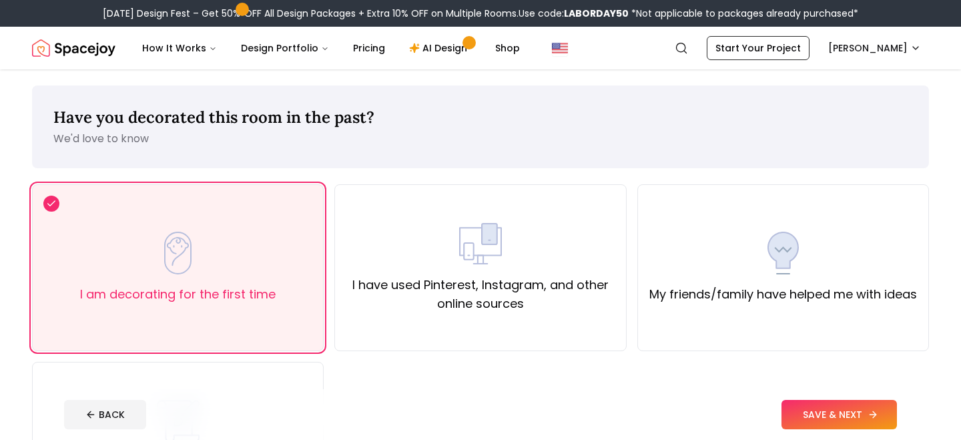
click at [854, 417] on button "SAVE & NEXT" at bounding box center [838, 414] width 115 height 29
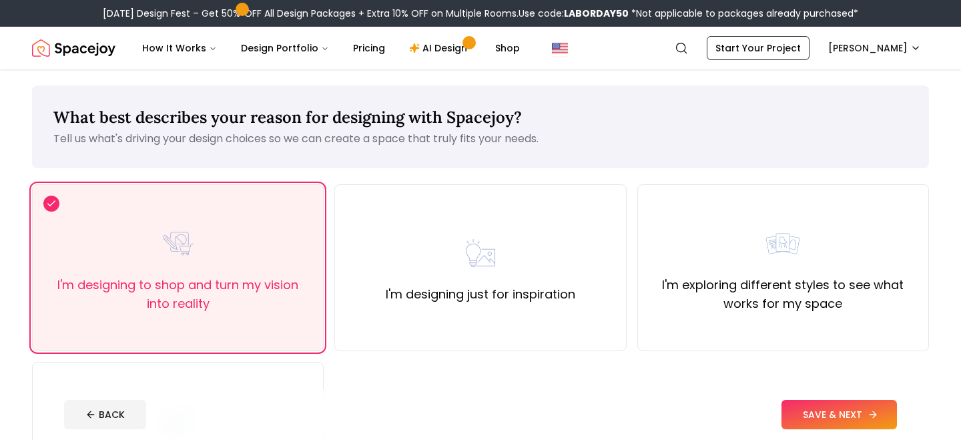
click at [865, 414] on button "SAVE & NEXT" at bounding box center [838, 414] width 115 height 29
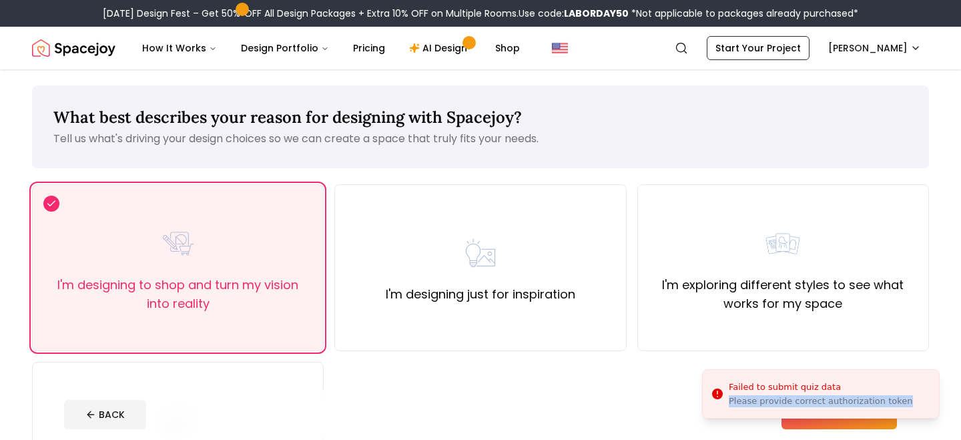
drag, startPoint x: 898, startPoint y: 404, endPoint x: 715, endPoint y: 398, distance: 182.9
click at [728, 398] on div "Please provide correct authorization token" at bounding box center [820, 401] width 184 height 12
copy div "Please provide correct authorization token"
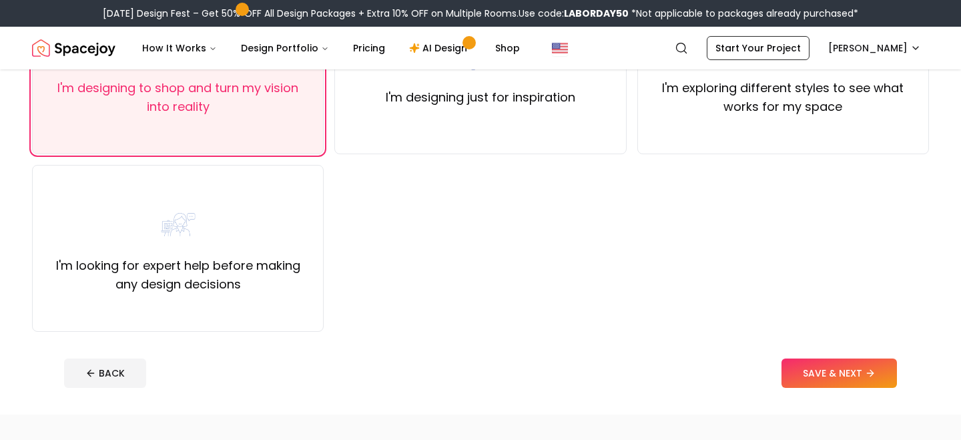
scroll to position [313, 0]
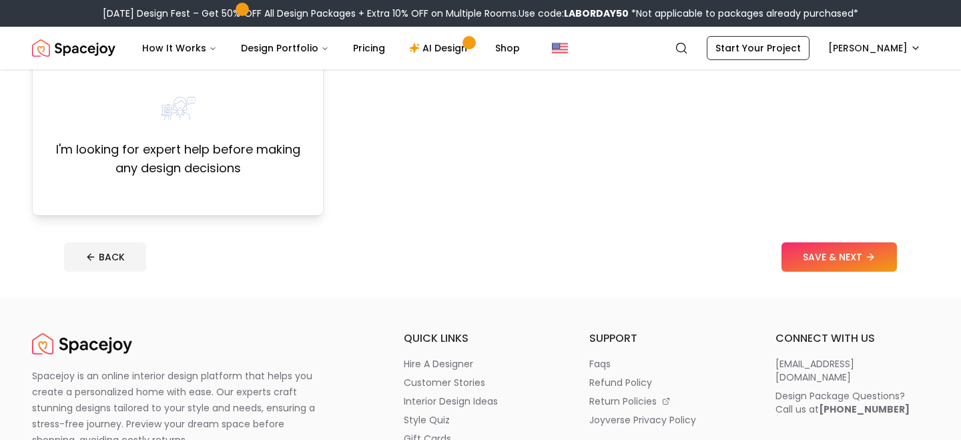
click at [223, 199] on div "I'm looking for expert help before making any design decisions" at bounding box center [178, 132] width 292 height 167
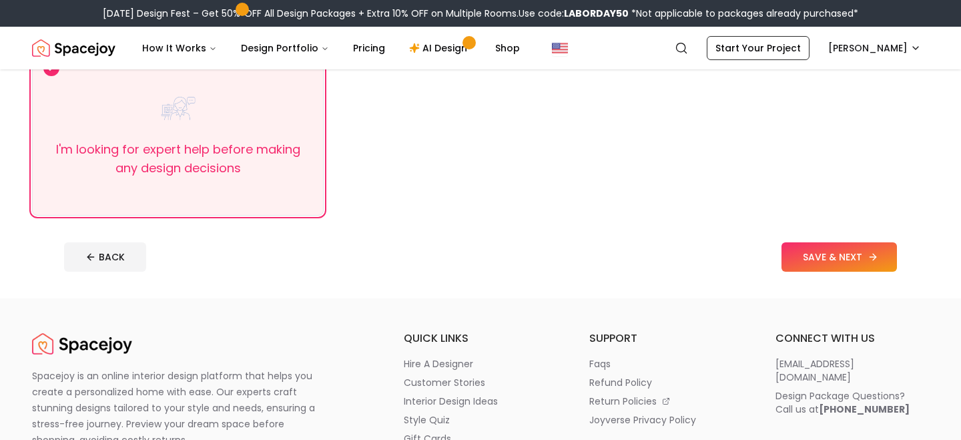
click at [814, 258] on button "SAVE & NEXT" at bounding box center [838, 256] width 115 height 29
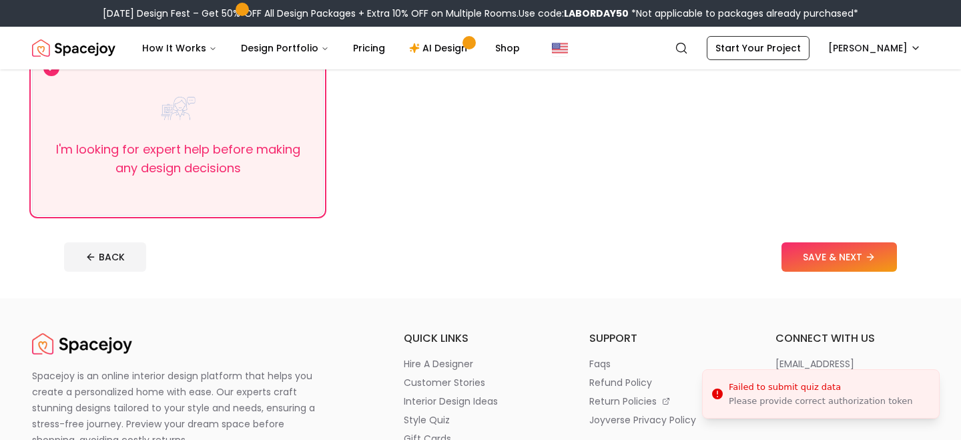
click at [720, 393] on icon "Notifications alt+T" at bounding box center [717, 393] width 11 height 11
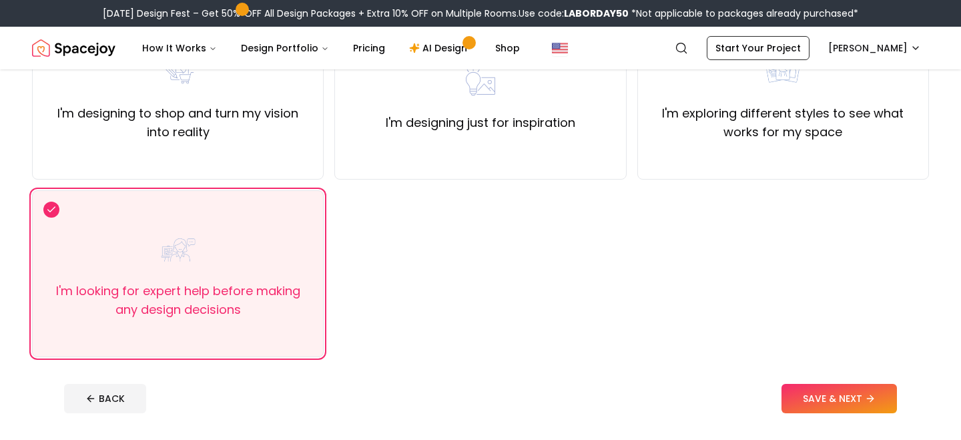
scroll to position [0, 0]
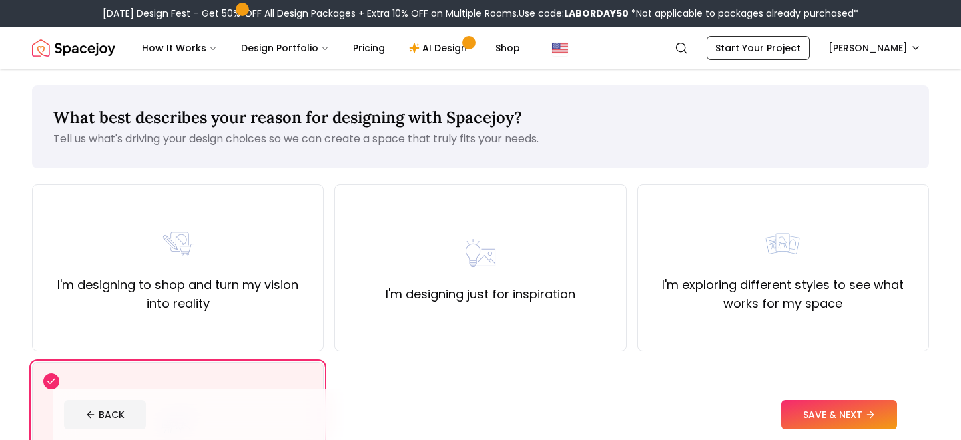
click at [75, 47] on img "Spacejoy" at bounding box center [73, 48] width 83 height 27
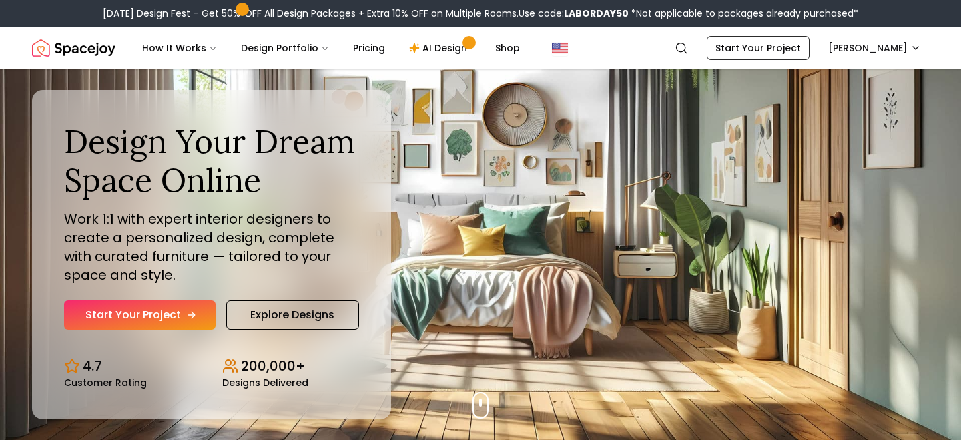
click at [163, 313] on link "Start Your Project" at bounding box center [139, 314] width 151 height 29
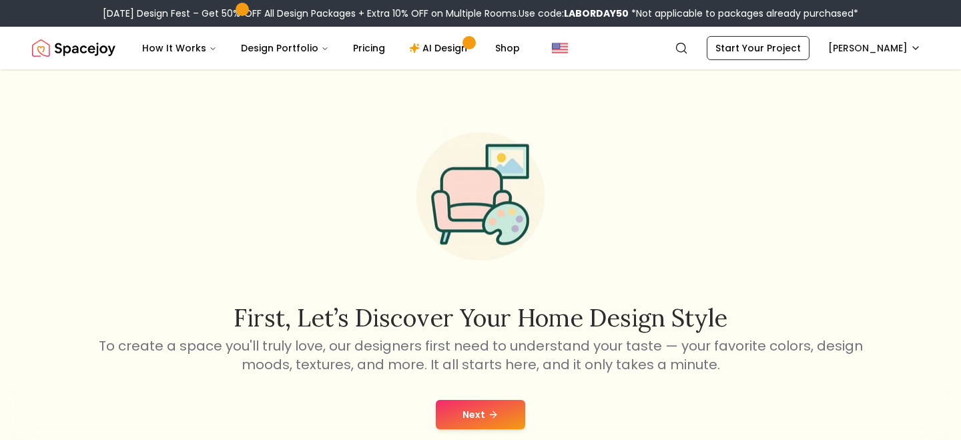
click at [45, 42] on img "Spacejoy" at bounding box center [73, 48] width 83 height 27
